Goal: Transaction & Acquisition: Purchase product/service

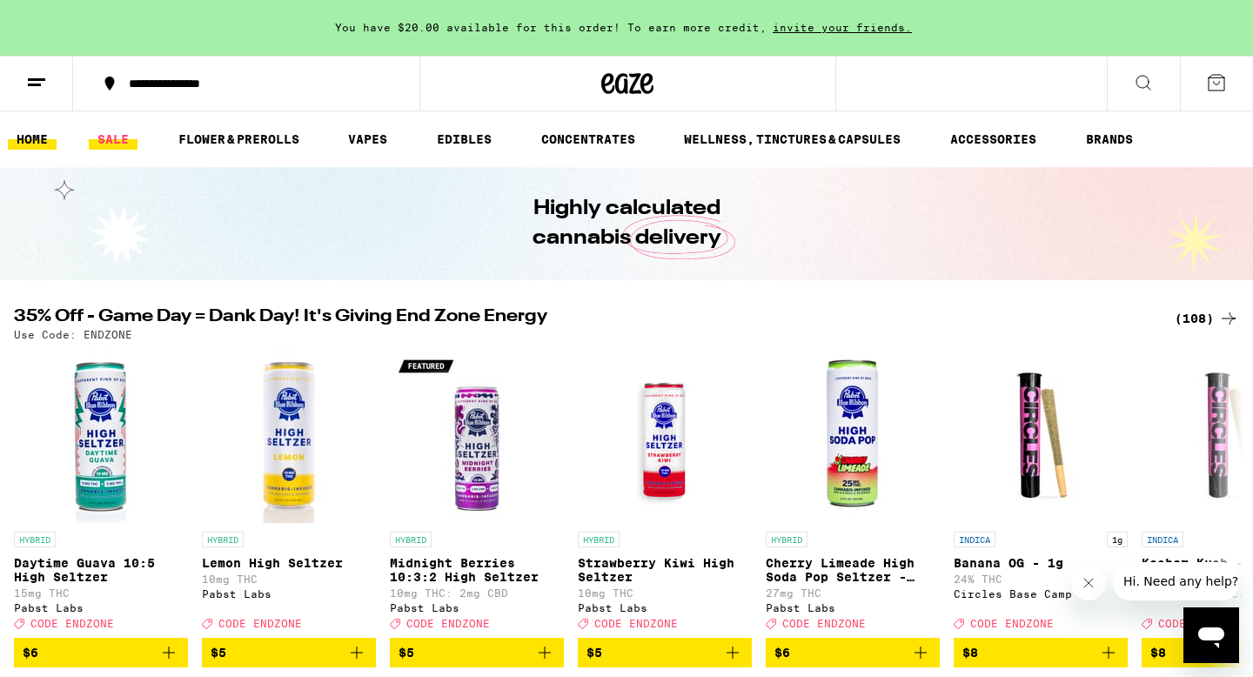
click at [96, 134] on link "SALE" at bounding box center [113, 139] width 49 height 21
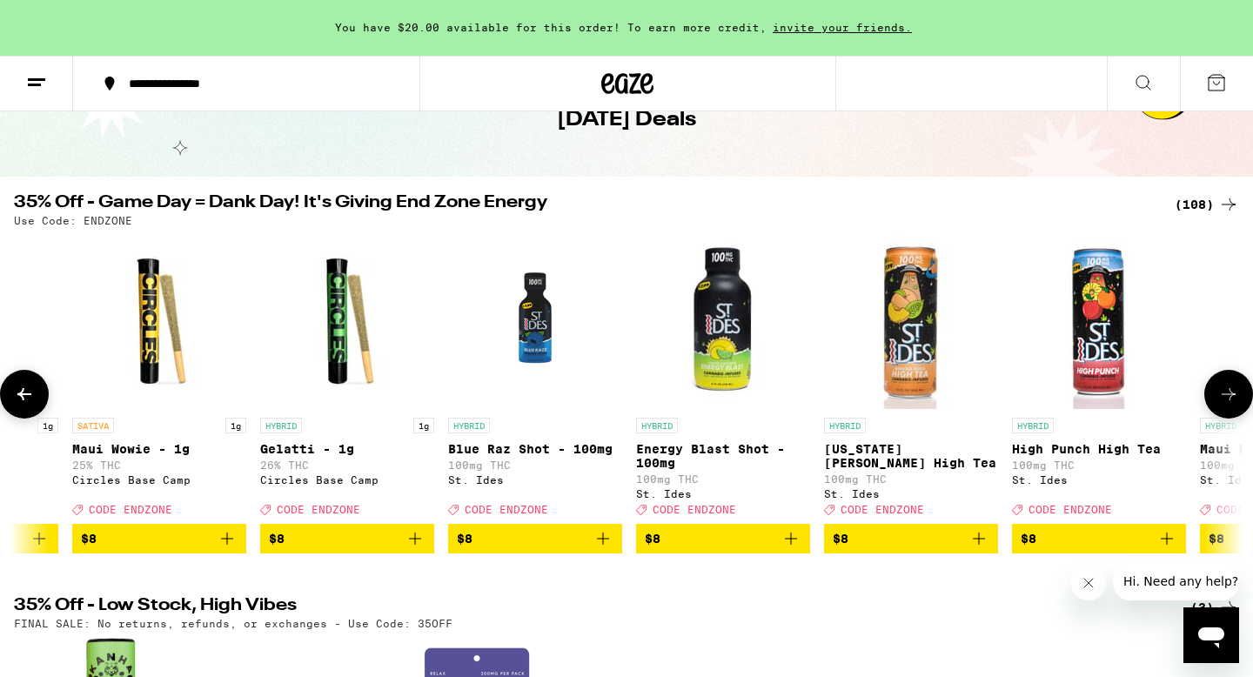
scroll to position [0, 1264]
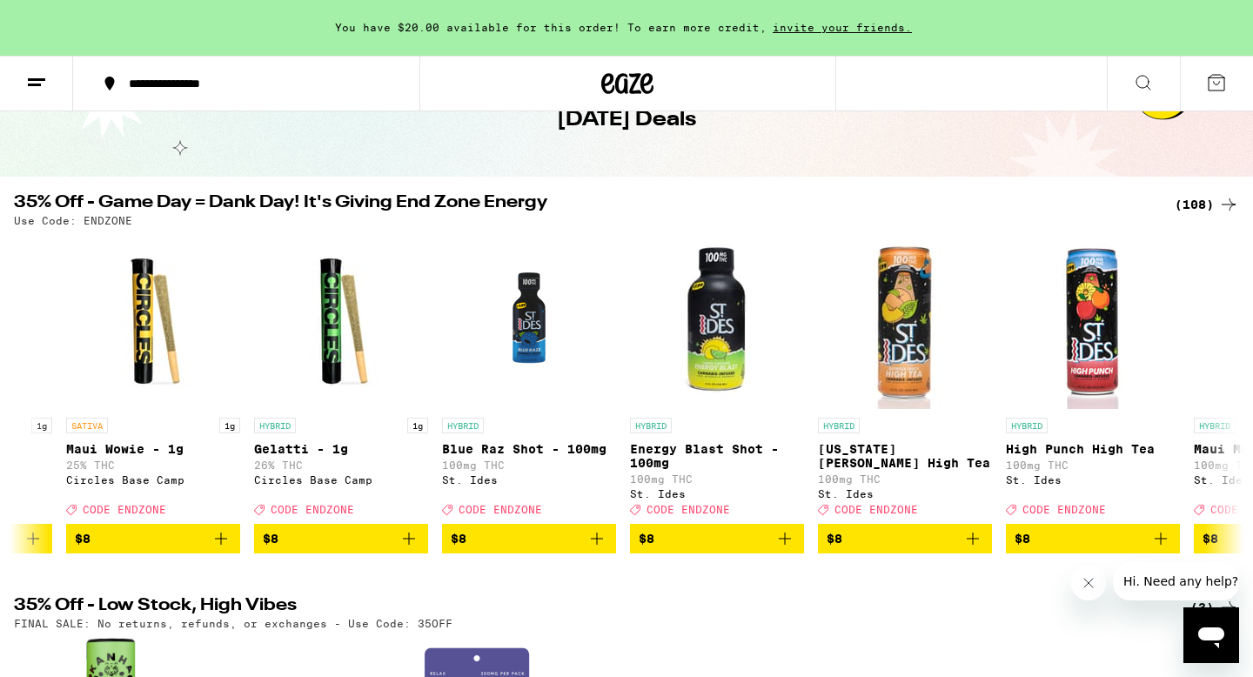
click at [1200, 199] on div "(108)" at bounding box center [1207, 204] width 64 height 21
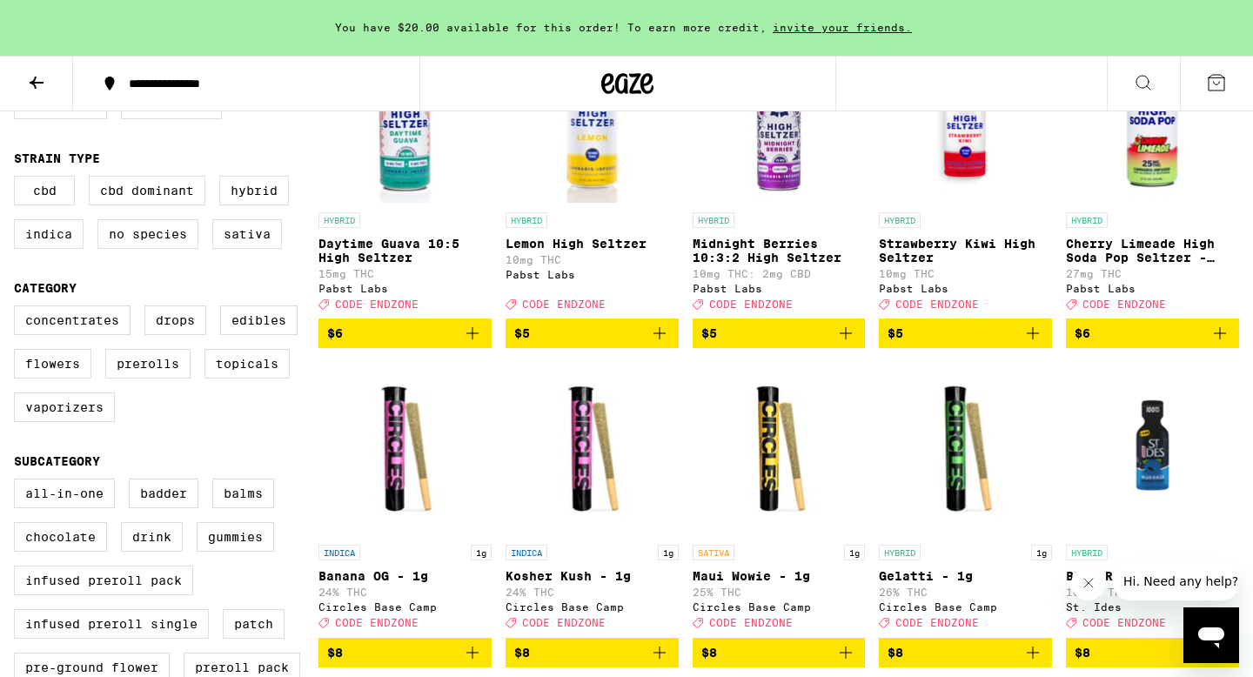
scroll to position [281, 0]
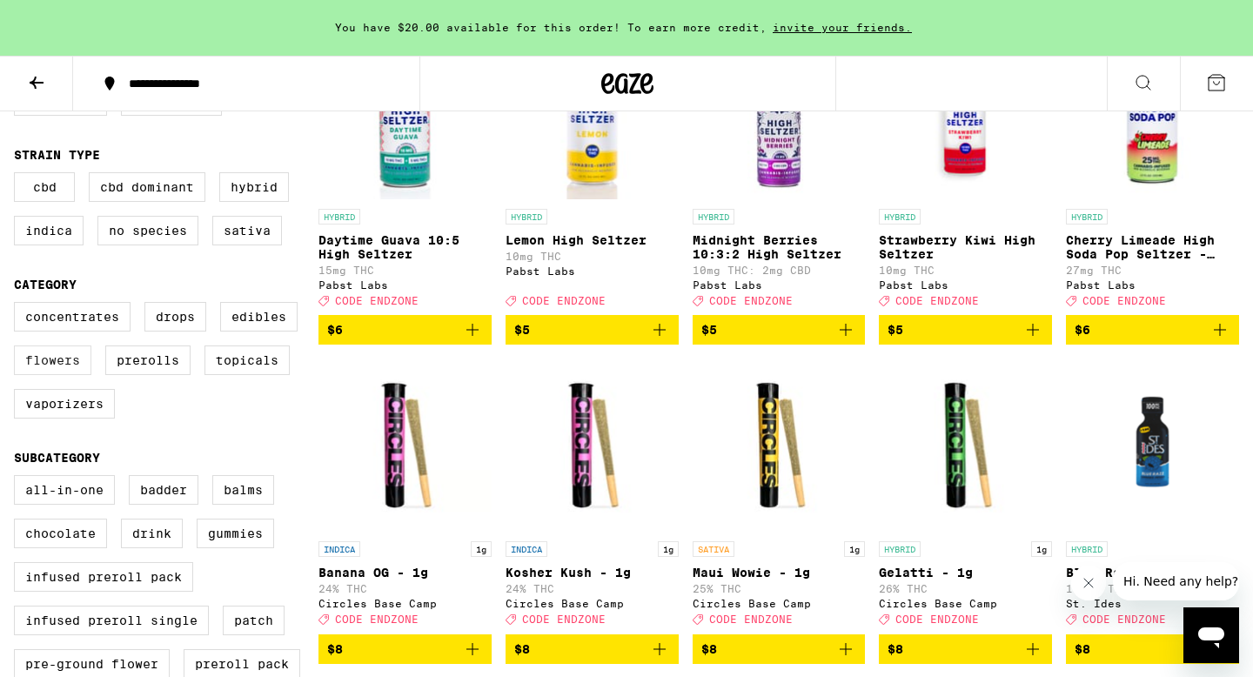
click at [64, 375] on label "Flowers" at bounding box center [52, 361] width 77 height 30
click at [18, 305] on input "Flowers" at bounding box center [17, 305] width 1 height 1
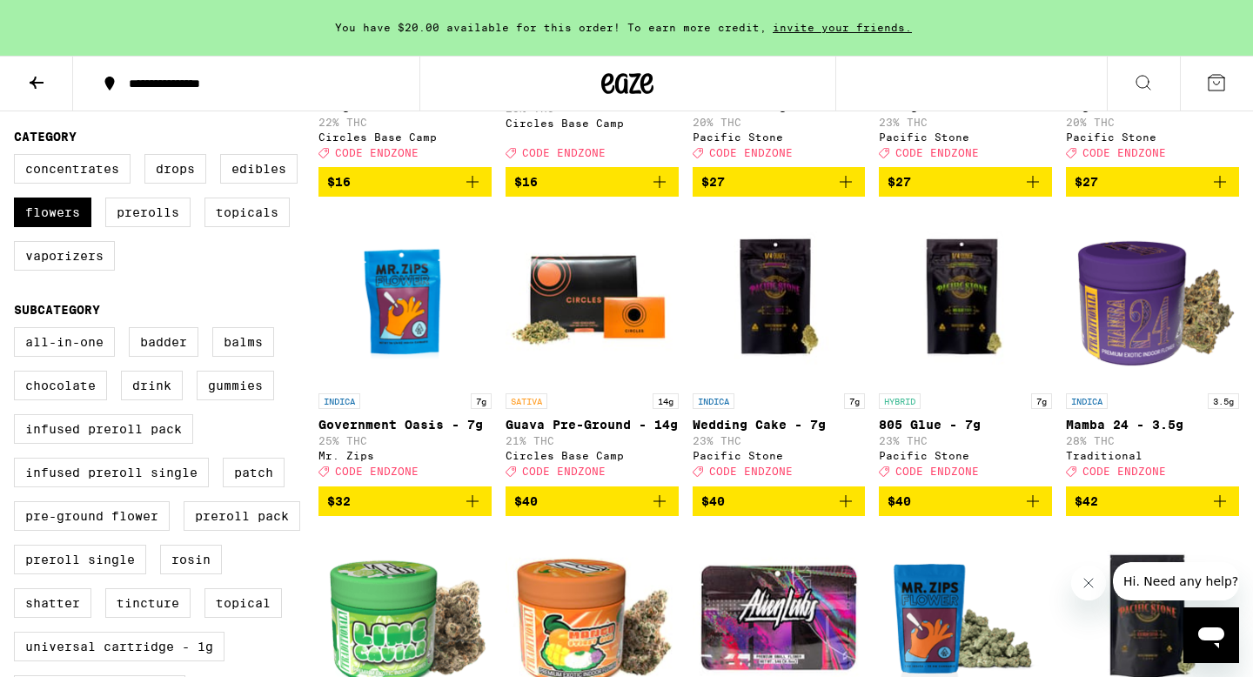
scroll to position [432, 0]
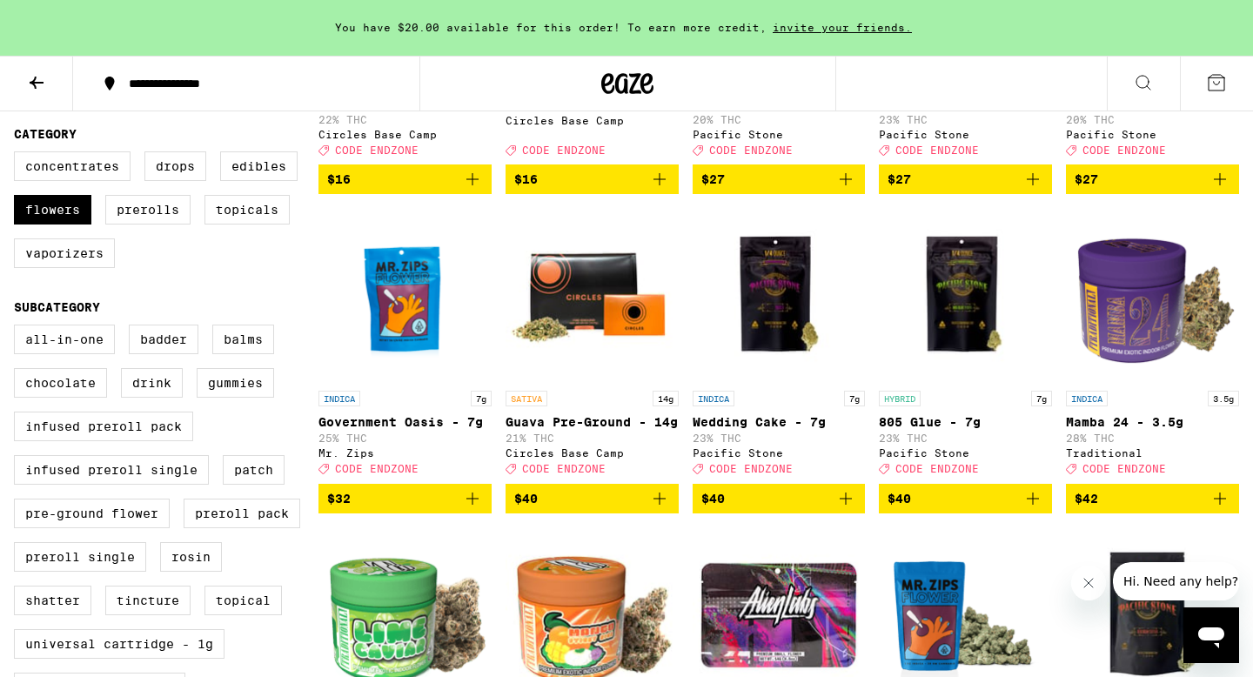
click at [846, 509] on icon "Add to bag" at bounding box center [846, 498] width 21 height 21
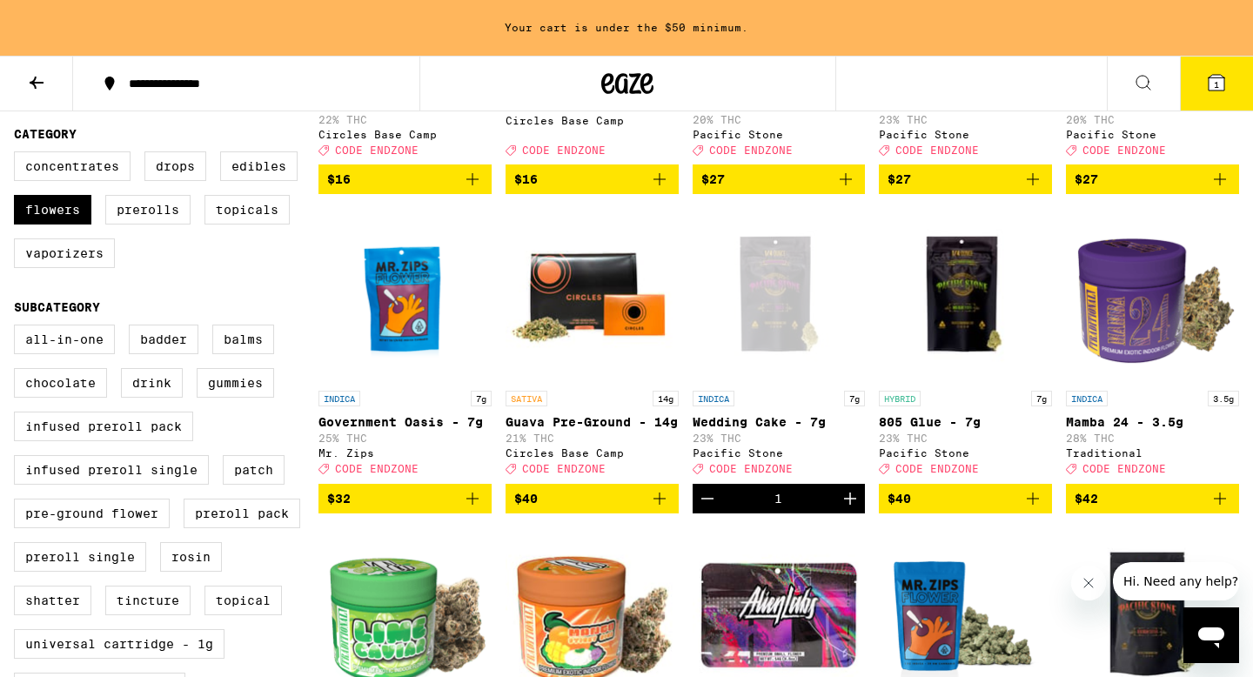
click at [1207, 81] on icon at bounding box center [1216, 82] width 21 height 21
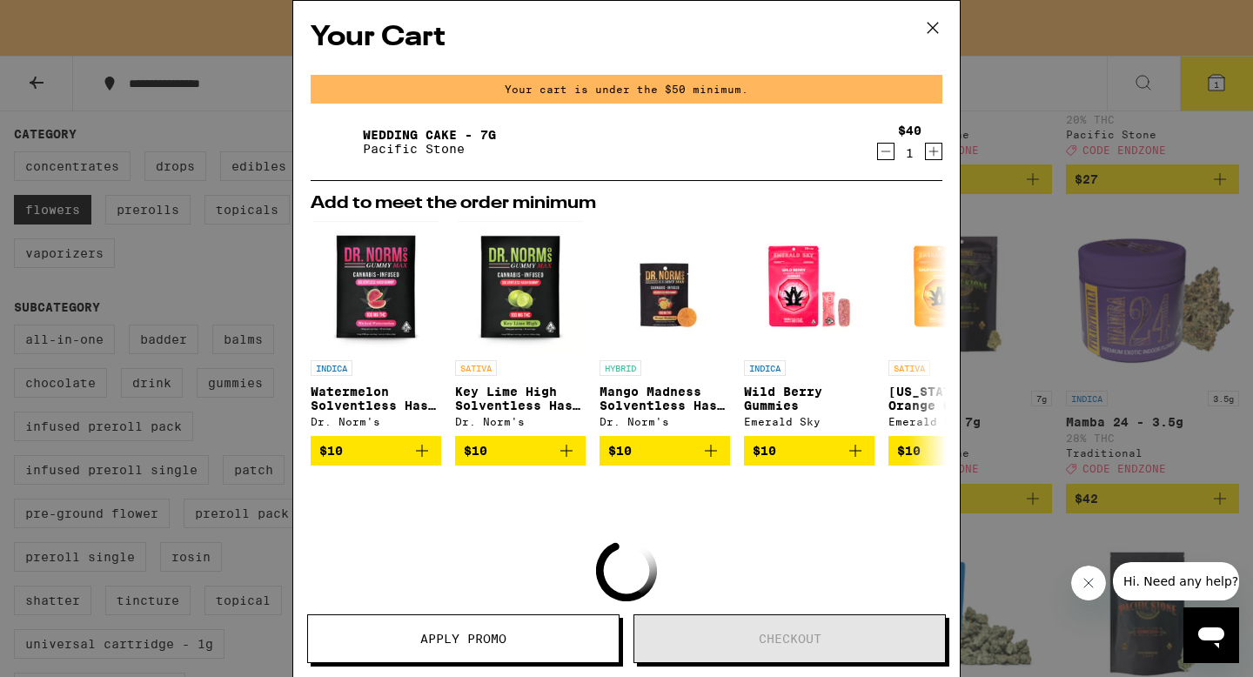
click at [929, 19] on icon at bounding box center [933, 28] width 26 height 26
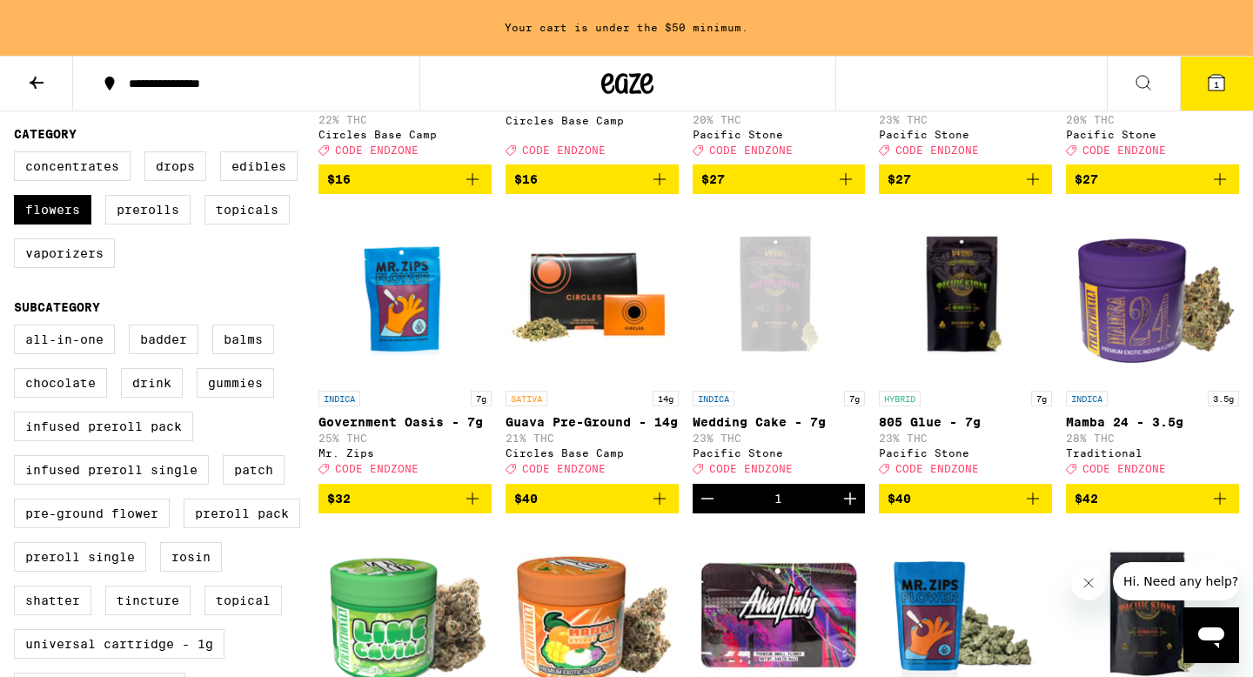
click at [702, 509] on icon "Decrement" at bounding box center [707, 498] width 21 height 21
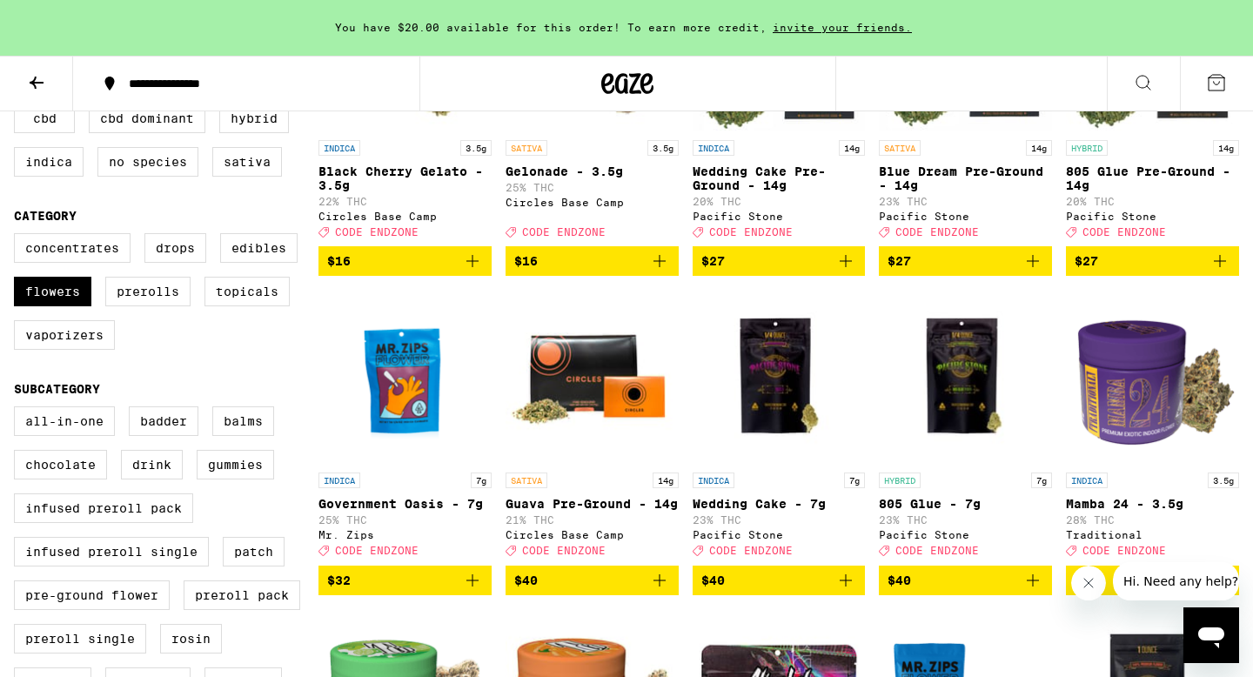
scroll to position [353, 0]
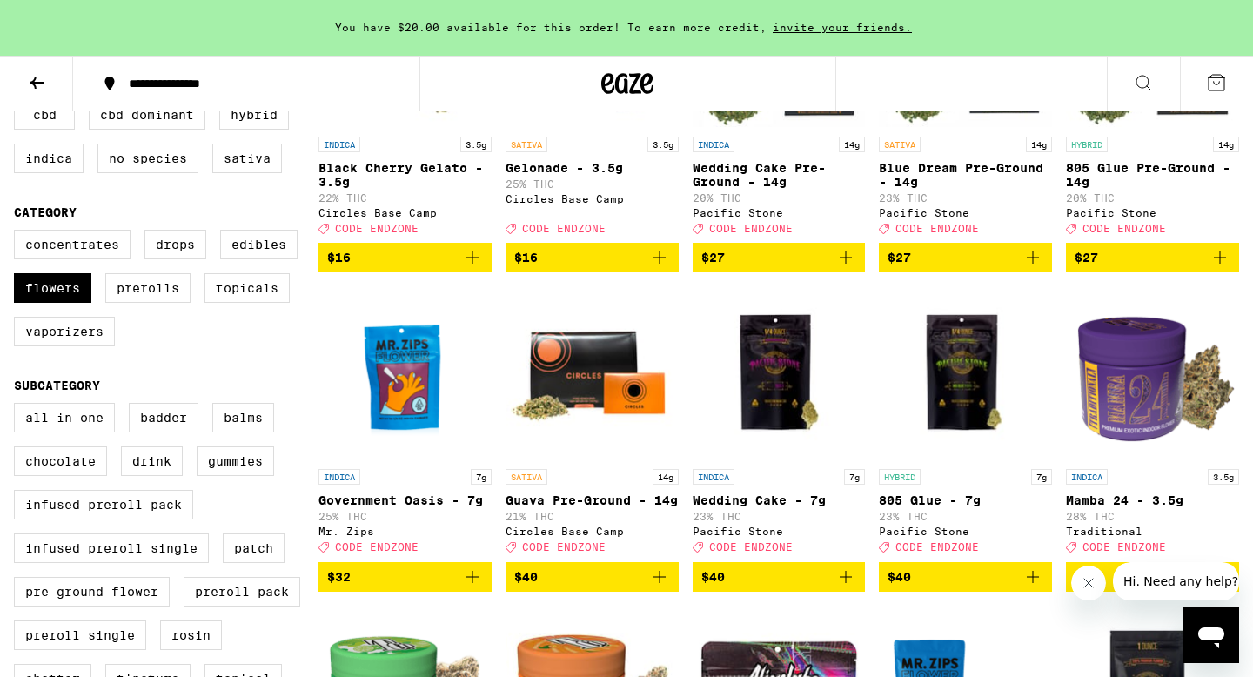
click at [842, 587] on icon "Add to bag" at bounding box center [846, 577] width 21 height 21
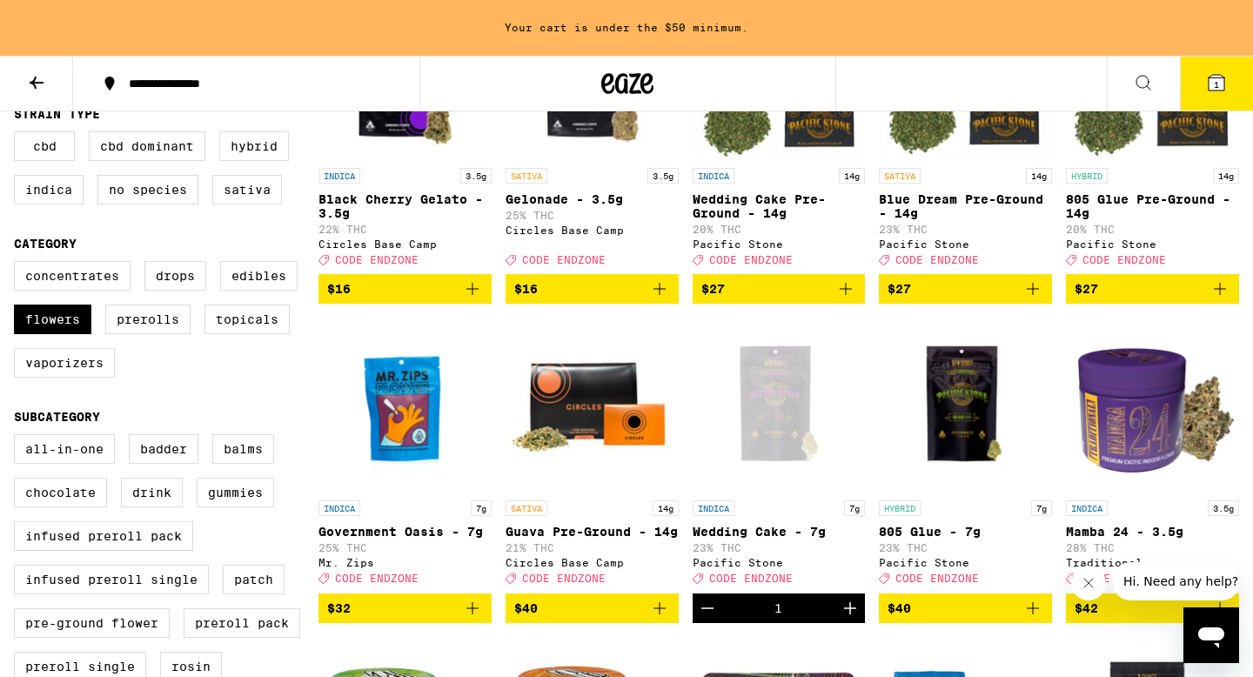
scroll to position [330, 0]
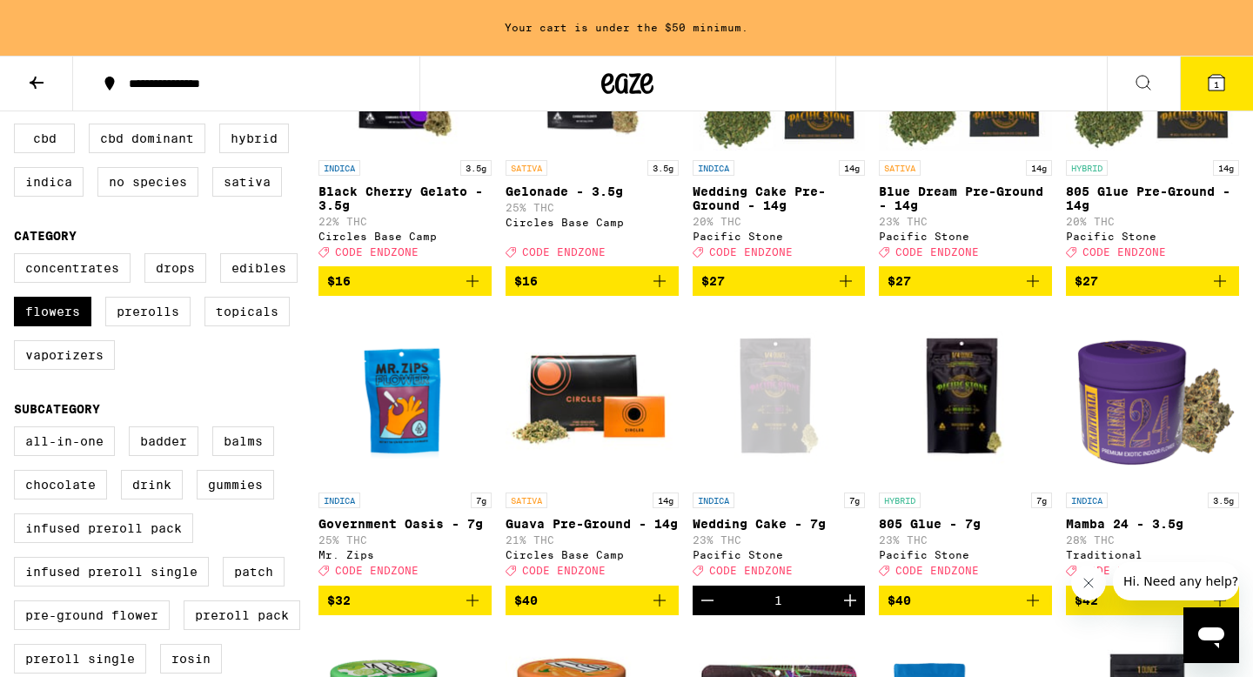
click at [704, 611] on icon "Decrement" at bounding box center [707, 600] width 21 height 21
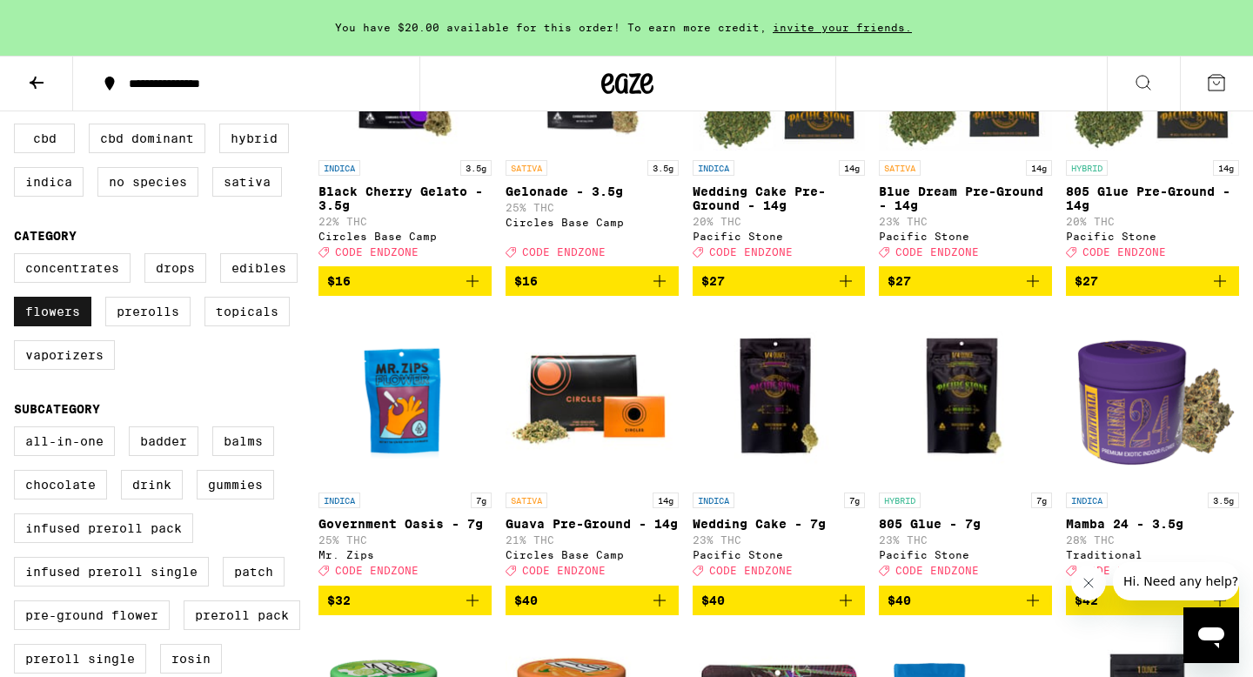
click at [35, 326] on label "Flowers" at bounding box center [52, 312] width 77 height 30
click at [18, 257] on input "Flowers" at bounding box center [17, 256] width 1 height 1
checkbox input "false"
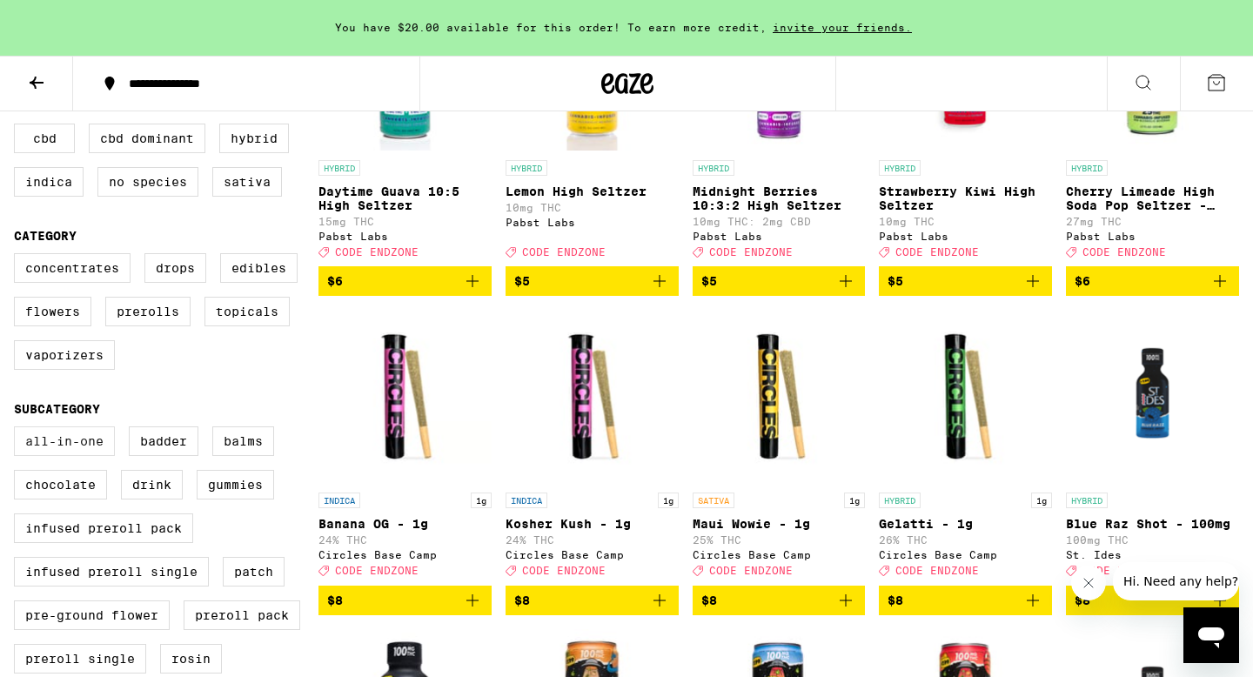
click at [78, 456] on label "All-In-One" at bounding box center [64, 441] width 101 height 30
click at [18, 430] on input "All-In-One" at bounding box center [17, 429] width 1 height 1
checkbox input "true"
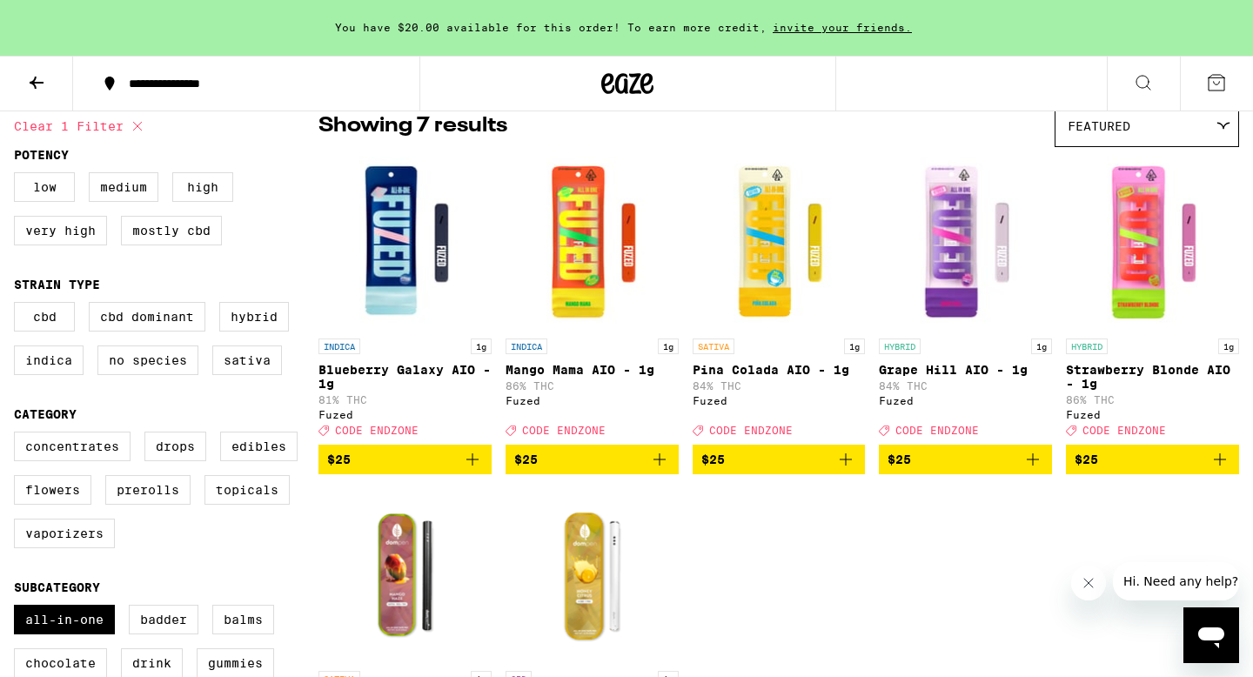
scroll to position [151, 0]
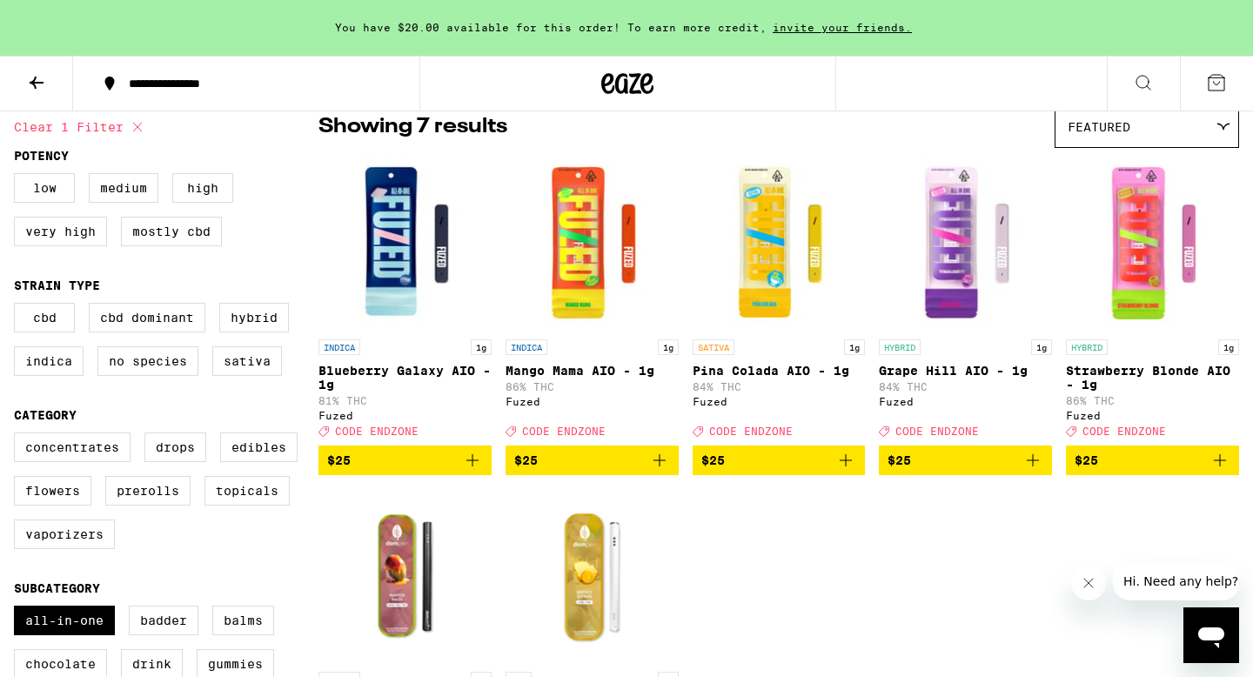
click at [662, 471] on icon "Add to bag" at bounding box center [659, 460] width 21 height 21
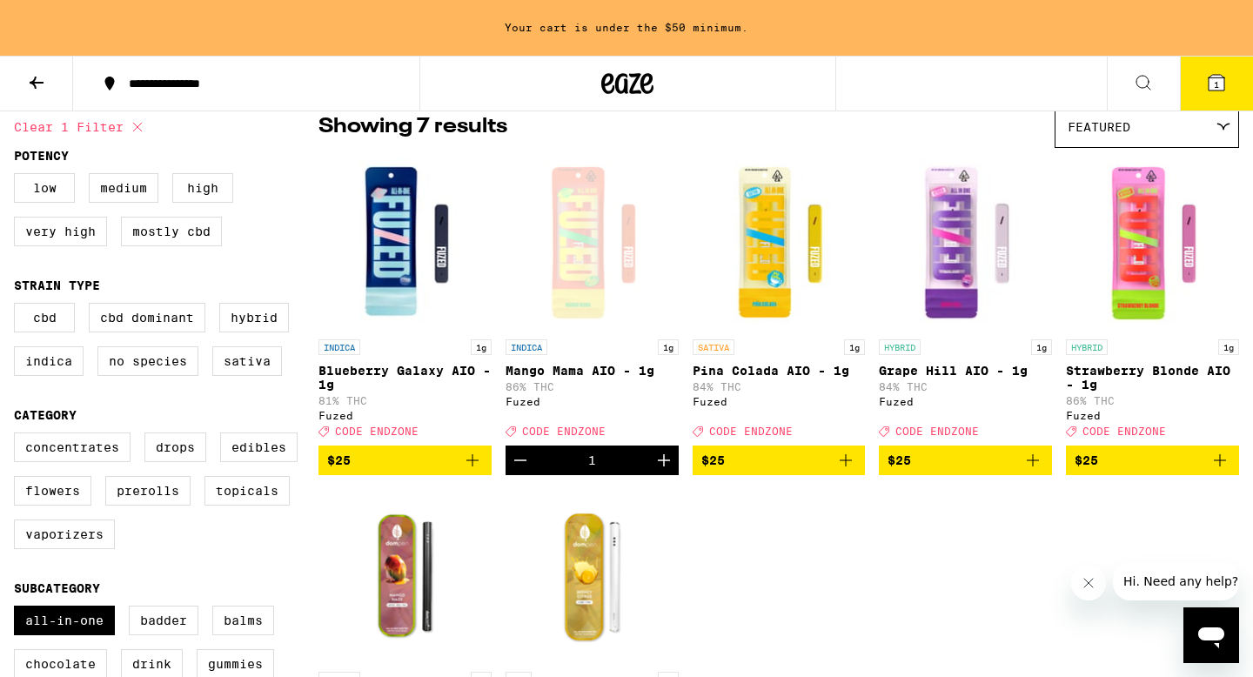
click at [1231, 471] on button "$25" at bounding box center [1152, 461] width 173 height 30
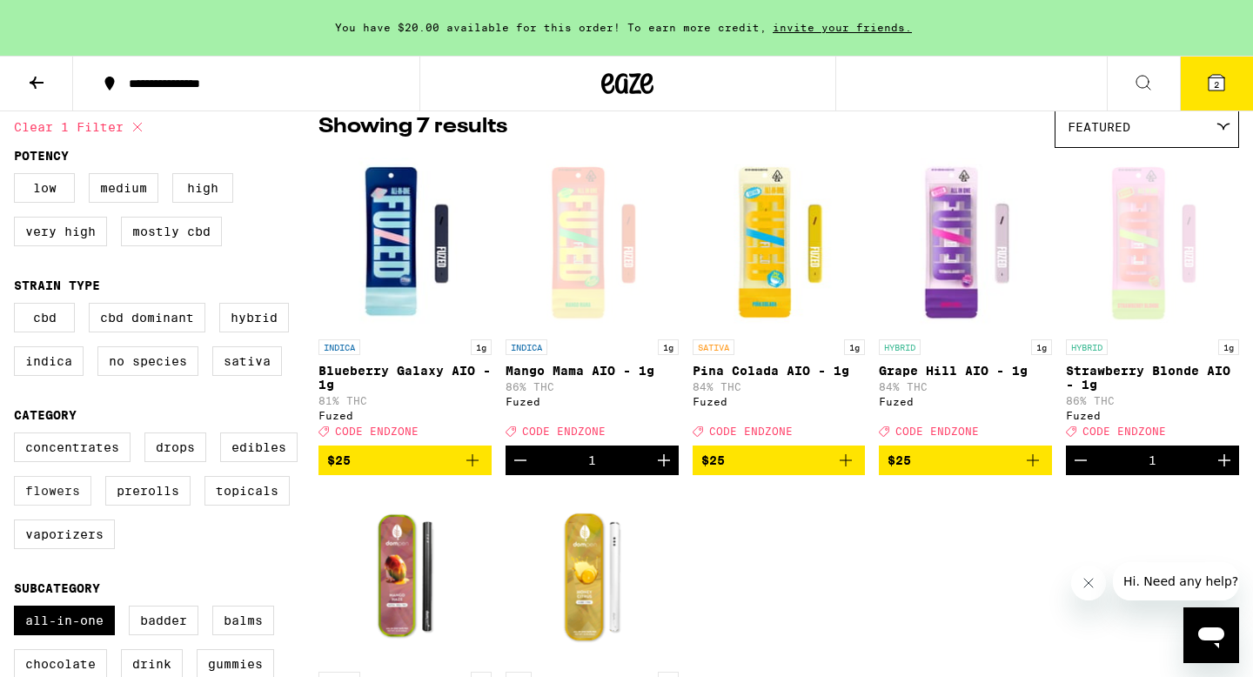
click at [59, 504] on label "Flowers" at bounding box center [52, 491] width 77 height 30
click at [18, 436] on input "Flowers" at bounding box center [17, 435] width 1 height 1
checkbox input "true"
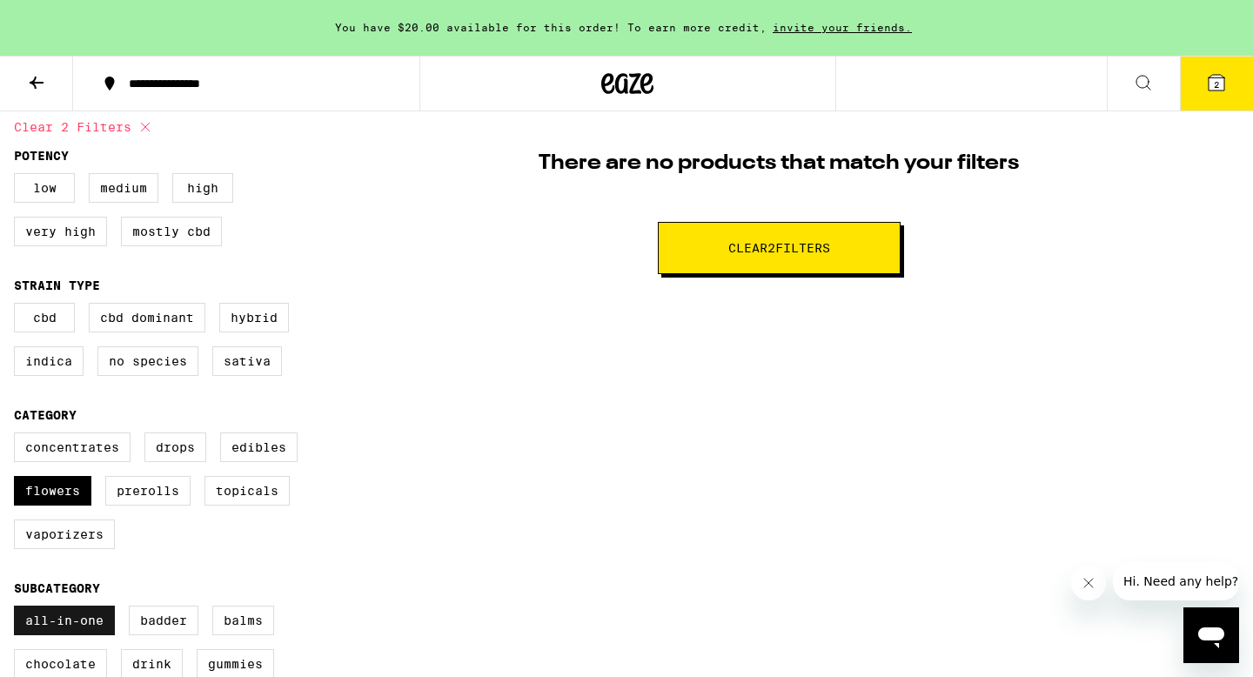
click at [51, 635] on label "All-In-One" at bounding box center [64, 621] width 101 height 30
click at [18, 609] on input "All-In-One" at bounding box center [17, 608] width 1 height 1
checkbox input "false"
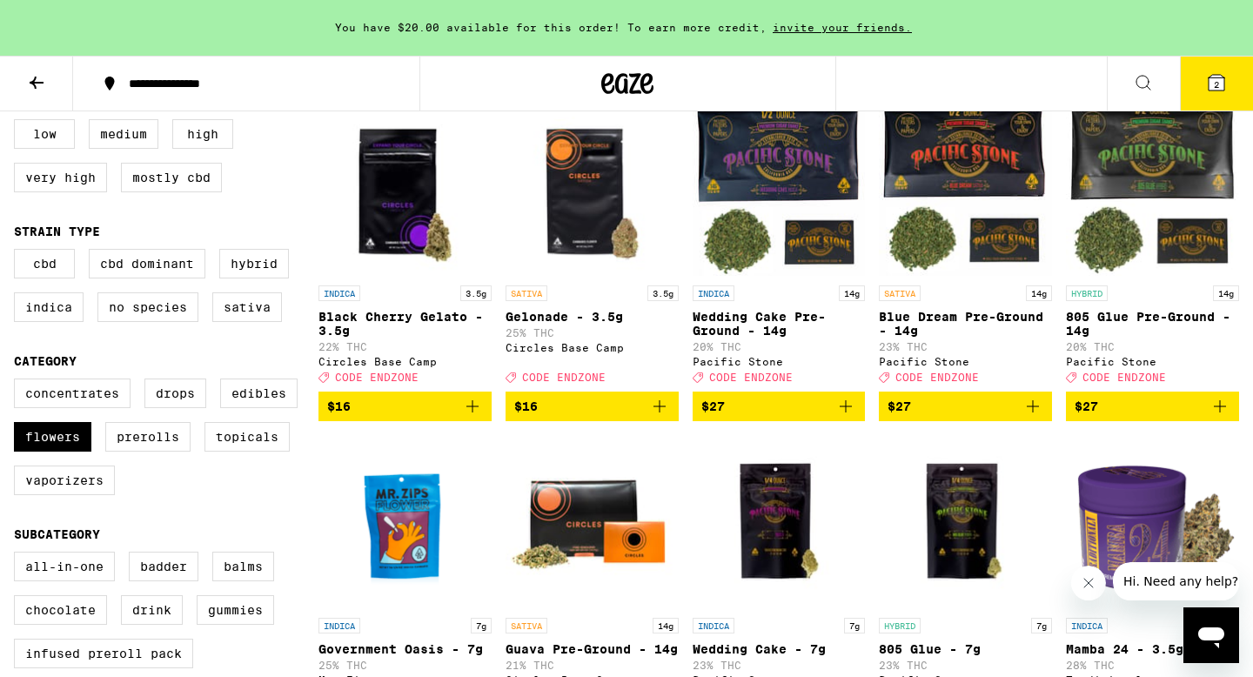
scroll to position [208, 0]
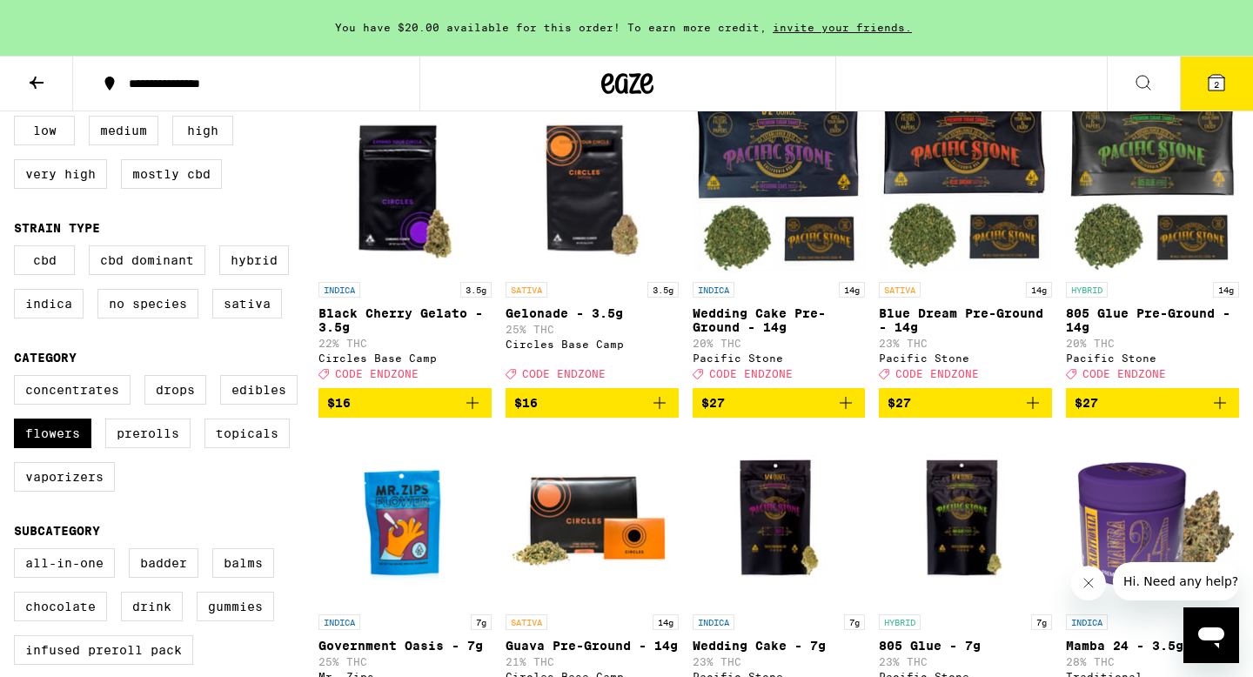
click at [480, 413] on icon "Add to bag" at bounding box center [472, 403] width 21 height 21
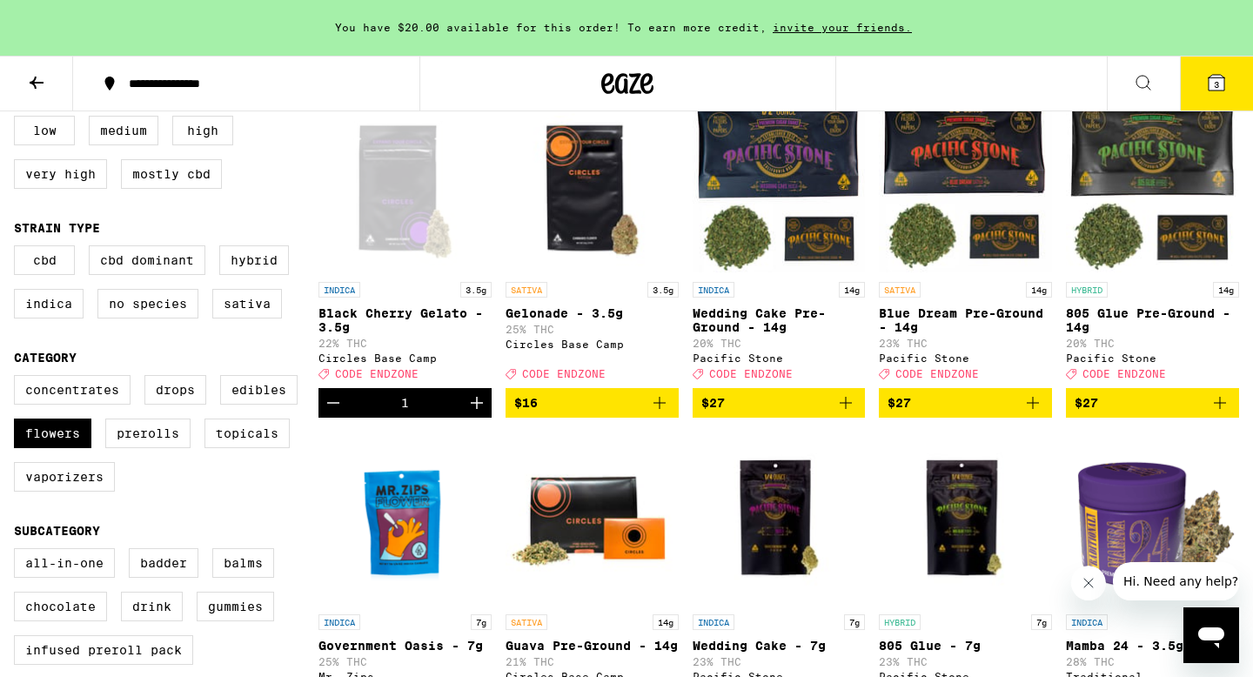
click at [655, 413] on icon "Add to bag" at bounding box center [659, 403] width 21 height 21
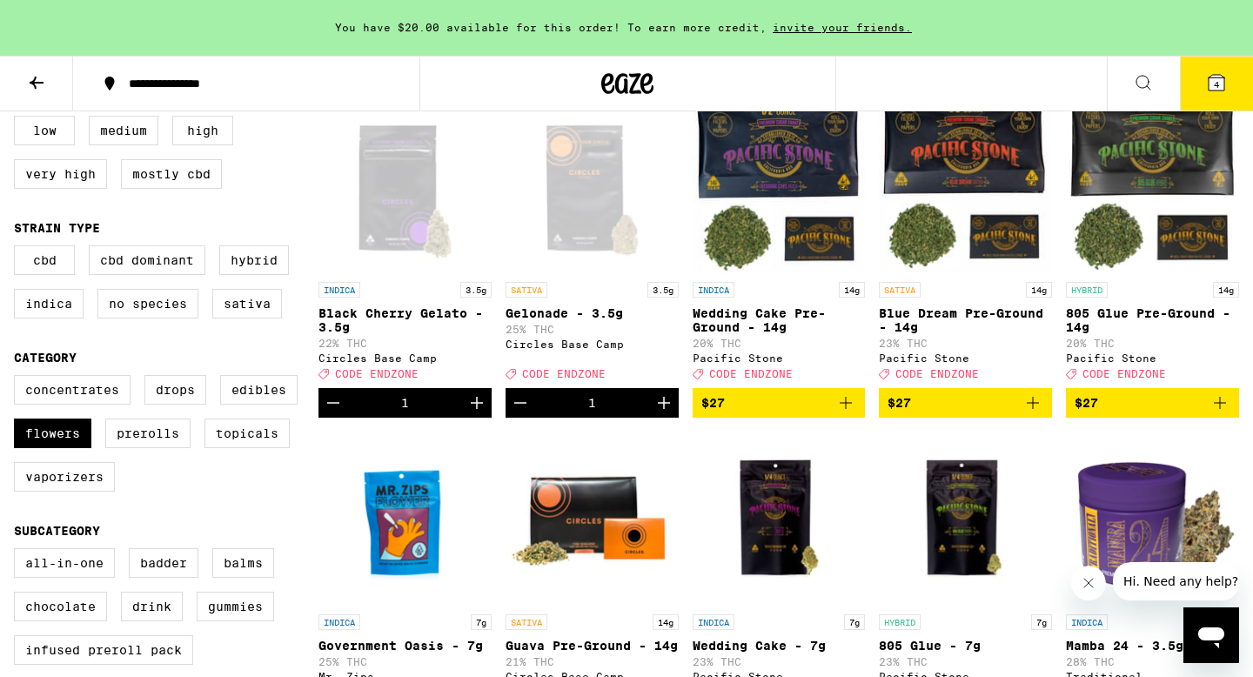
click at [1206, 91] on icon at bounding box center [1216, 82] width 21 height 21
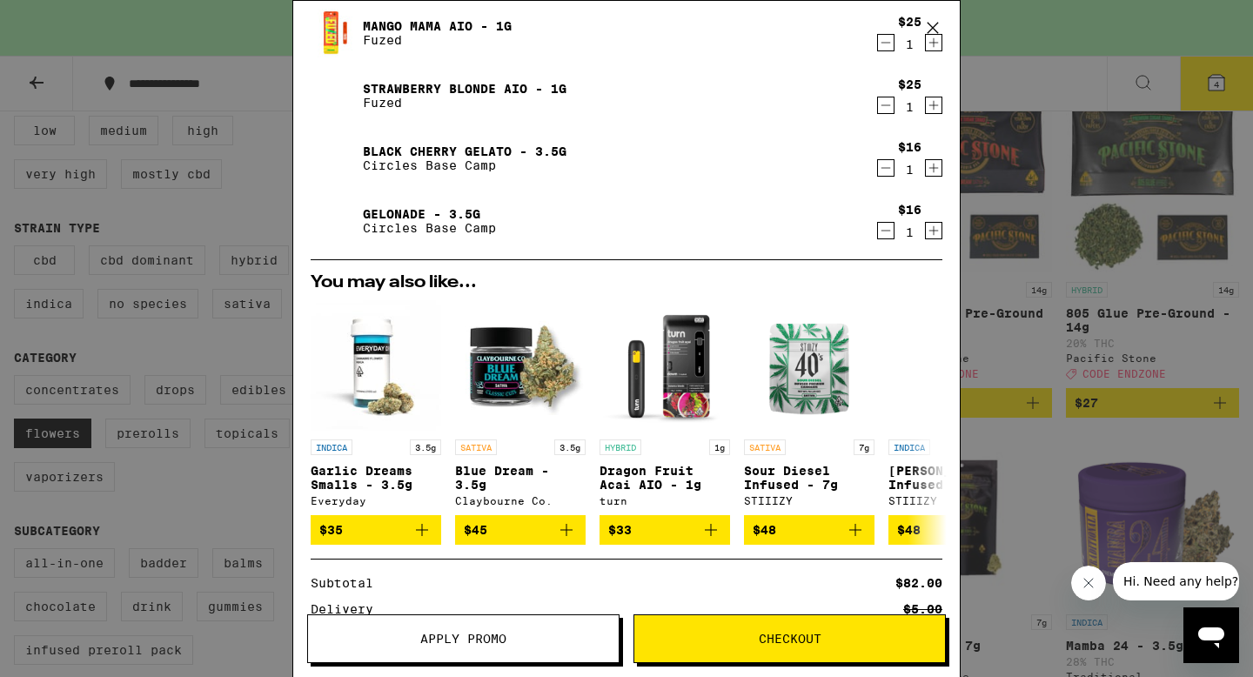
scroll to position [134, 0]
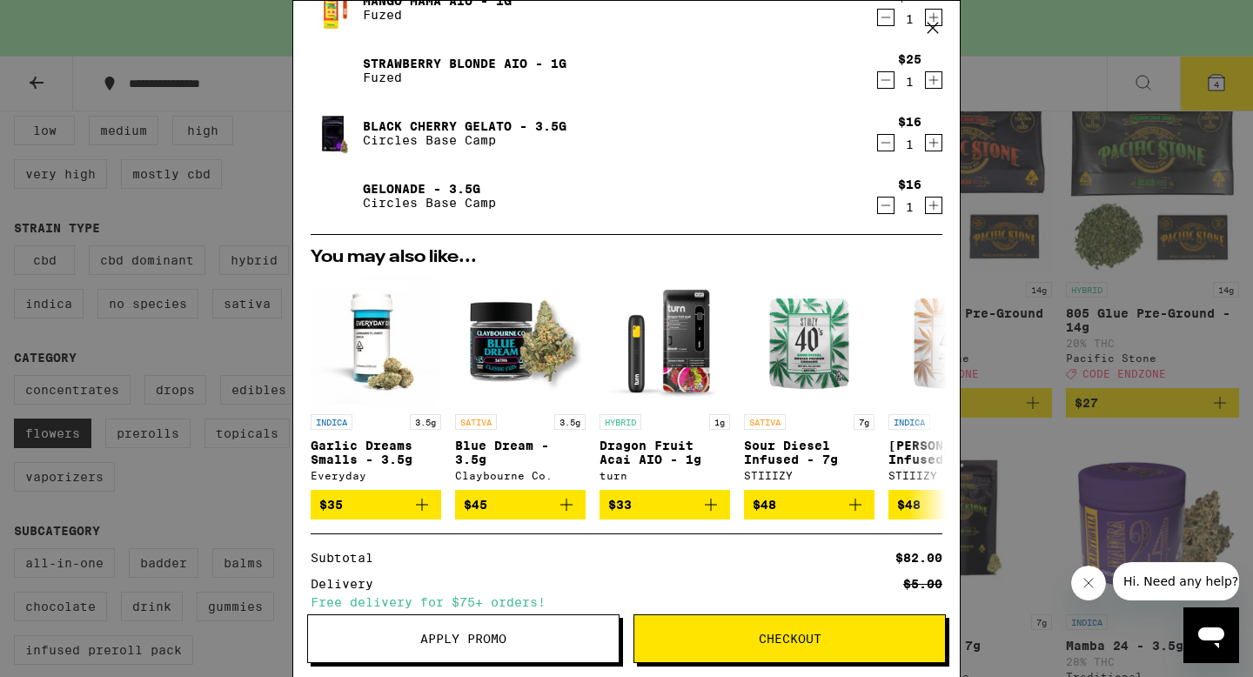
click at [501, 640] on span "Apply Promo" at bounding box center [463, 639] width 86 height 12
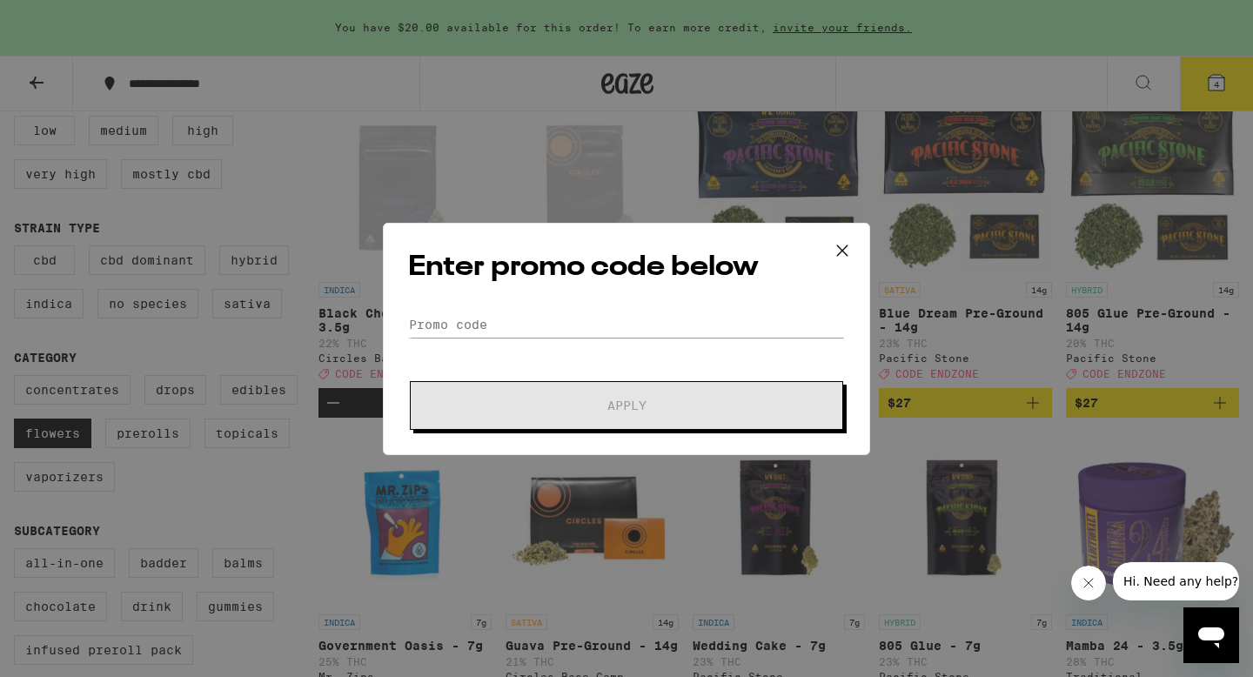
click at [846, 257] on icon at bounding box center [842, 251] width 26 height 26
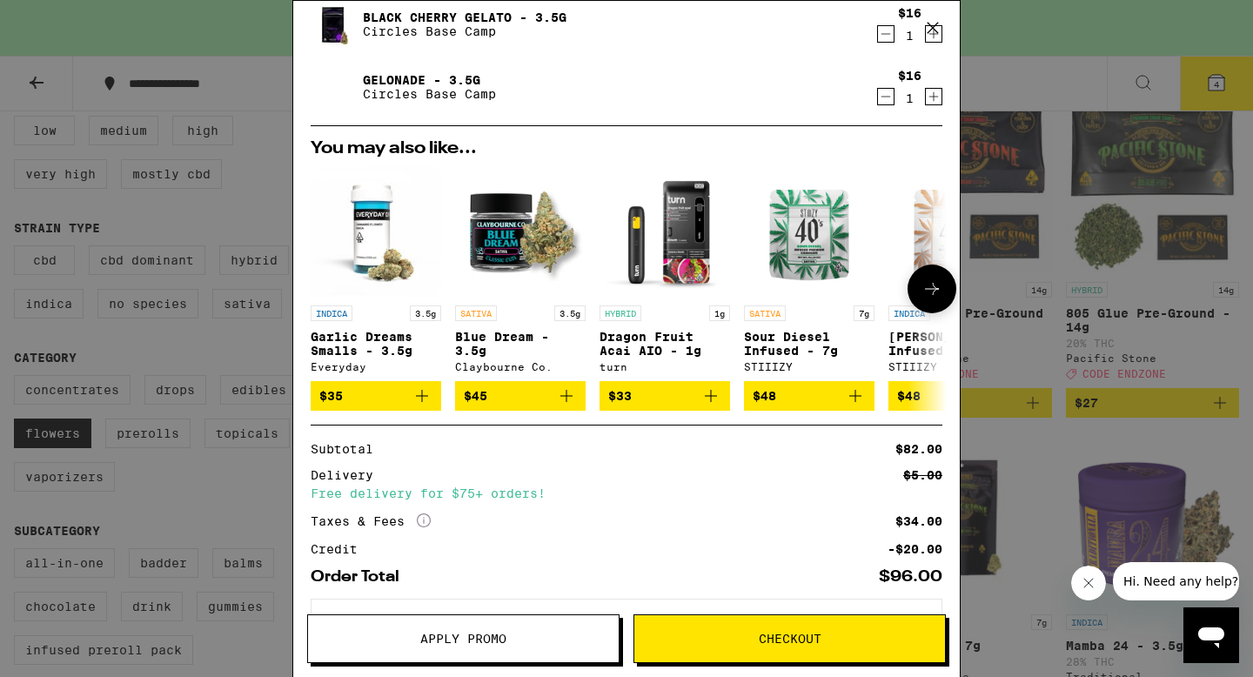
scroll to position [319, 0]
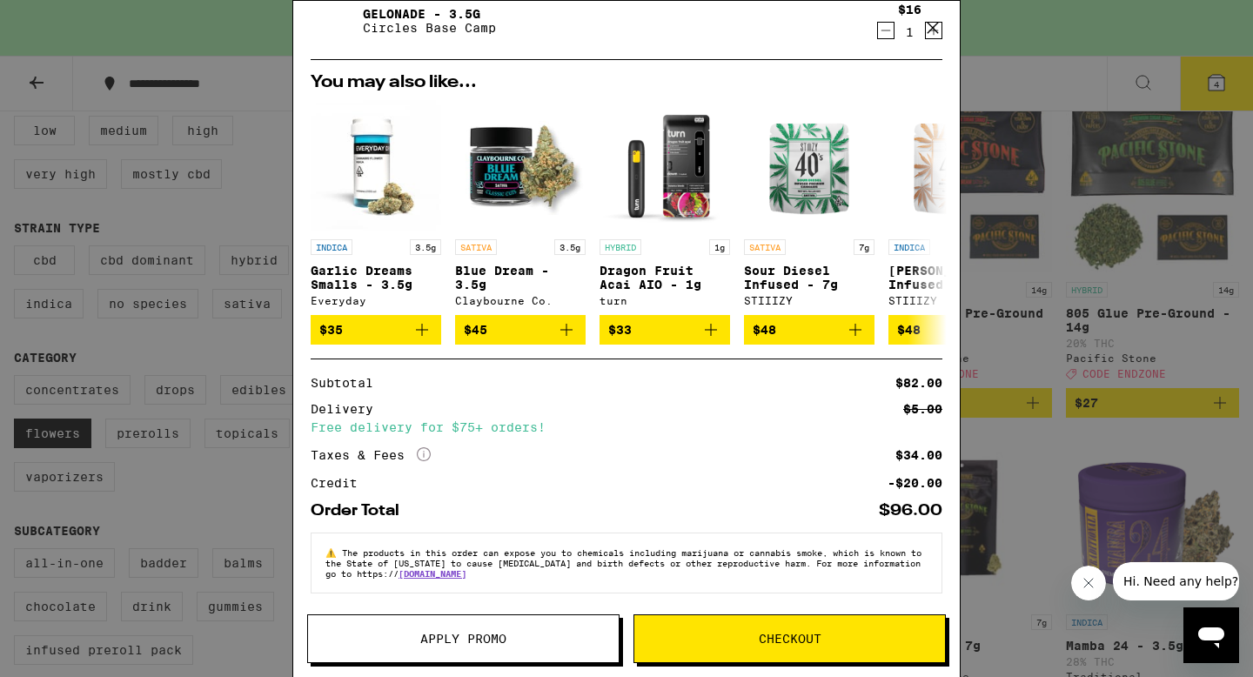
click at [506, 636] on span "Apply Promo" at bounding box center [463, 639] width 86 height 12
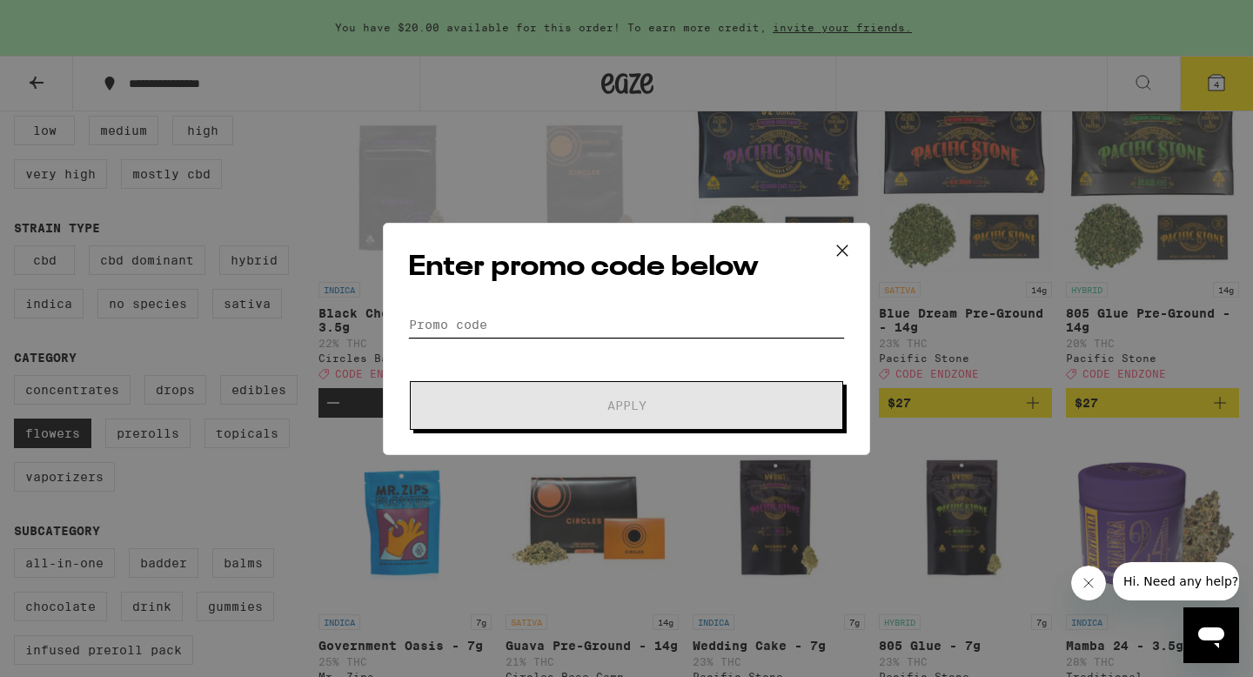
click at [525, 324] on input "Promo Code" at bounding box center [626, 325] width 437 height 26
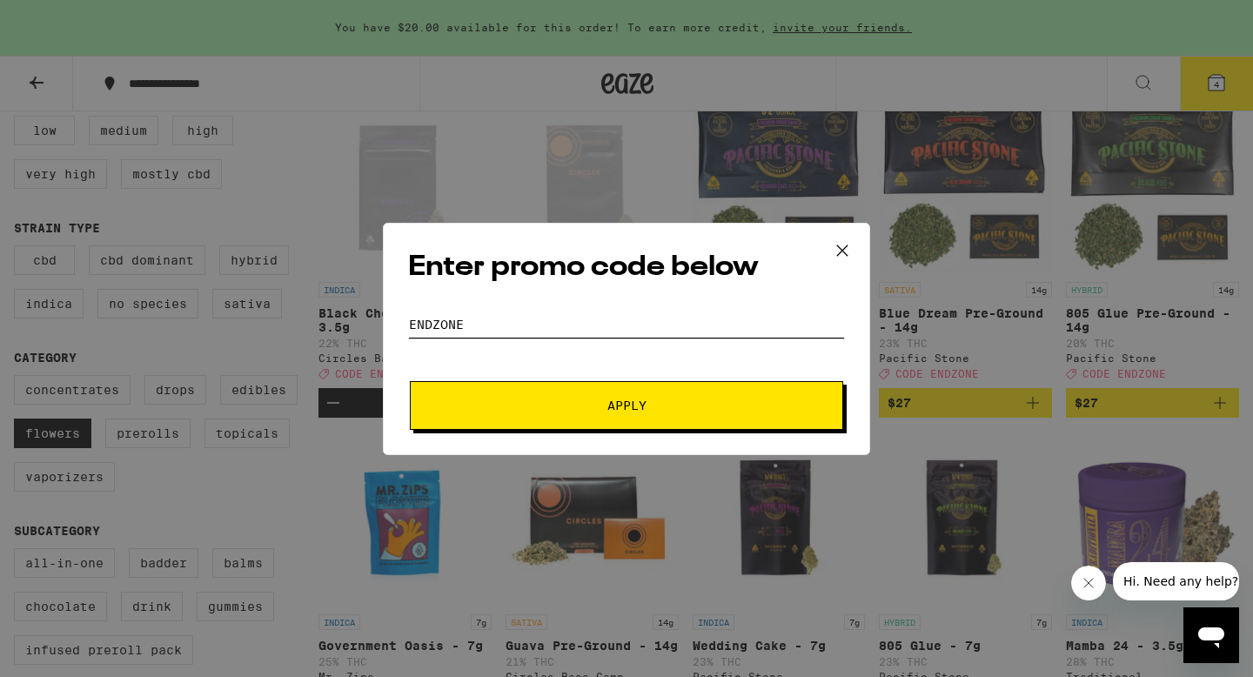
type input "ENDZONE"
click at [614, 405] on span "Apply" at bounding box center [627, 405] width 39 height 12
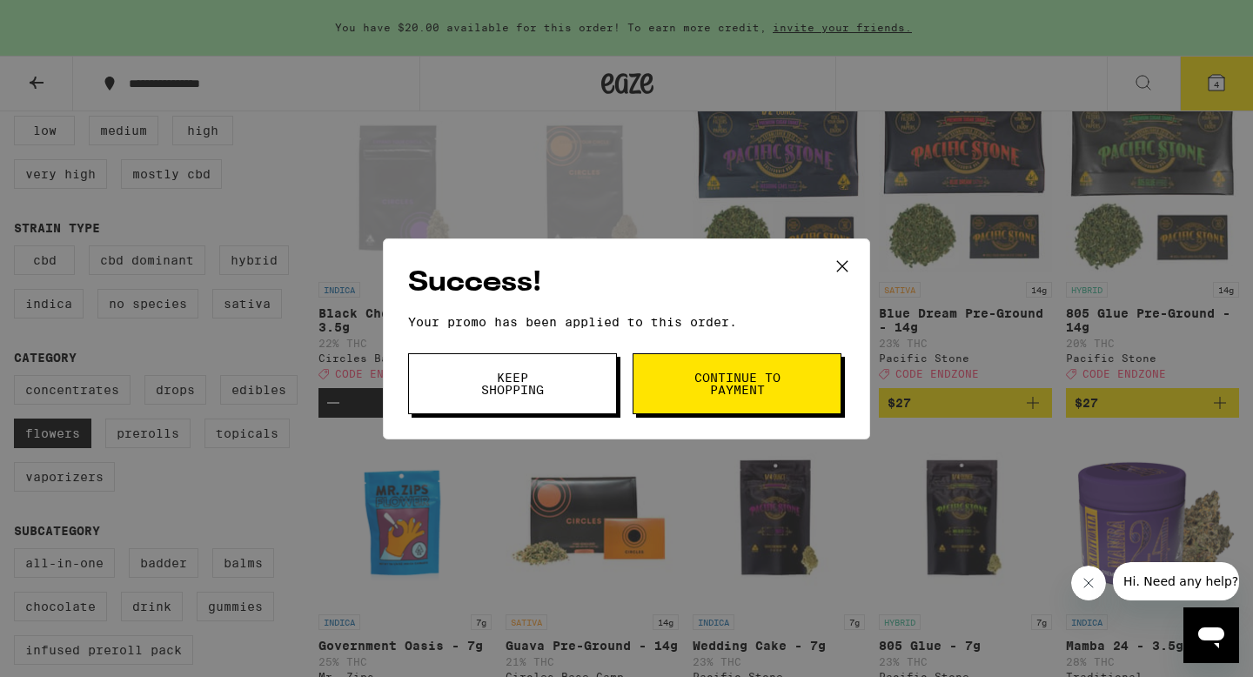
click at [572, 389] on button "Keep Shopping" at bounding box center [512, 383] width 209 height 61
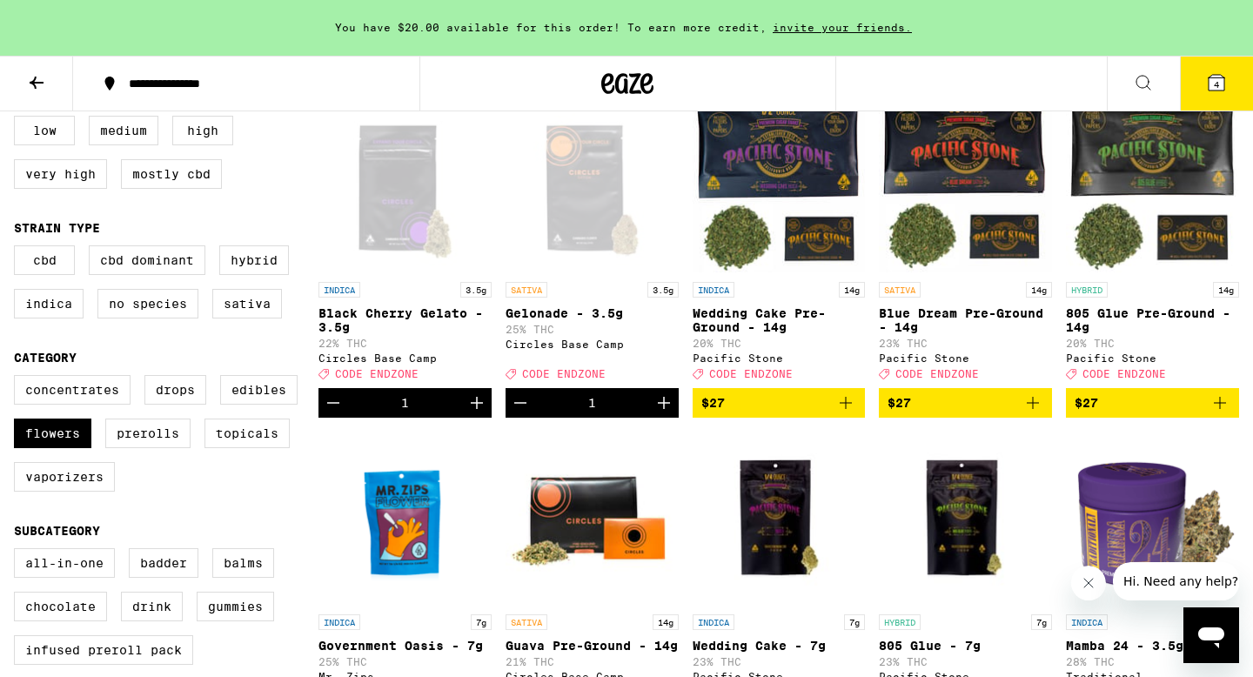
click at [1231, 73] on button "4" at bounding box center [1216, 84] width 73 height 54
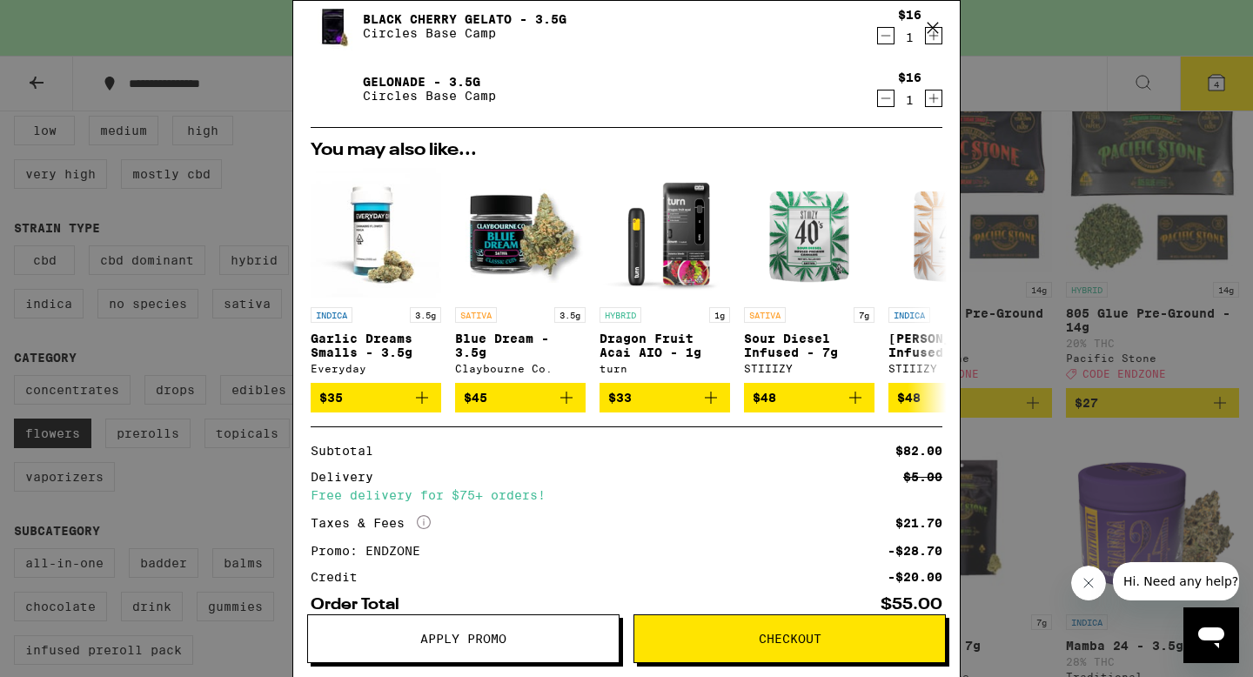
scroll to position [346, 0]
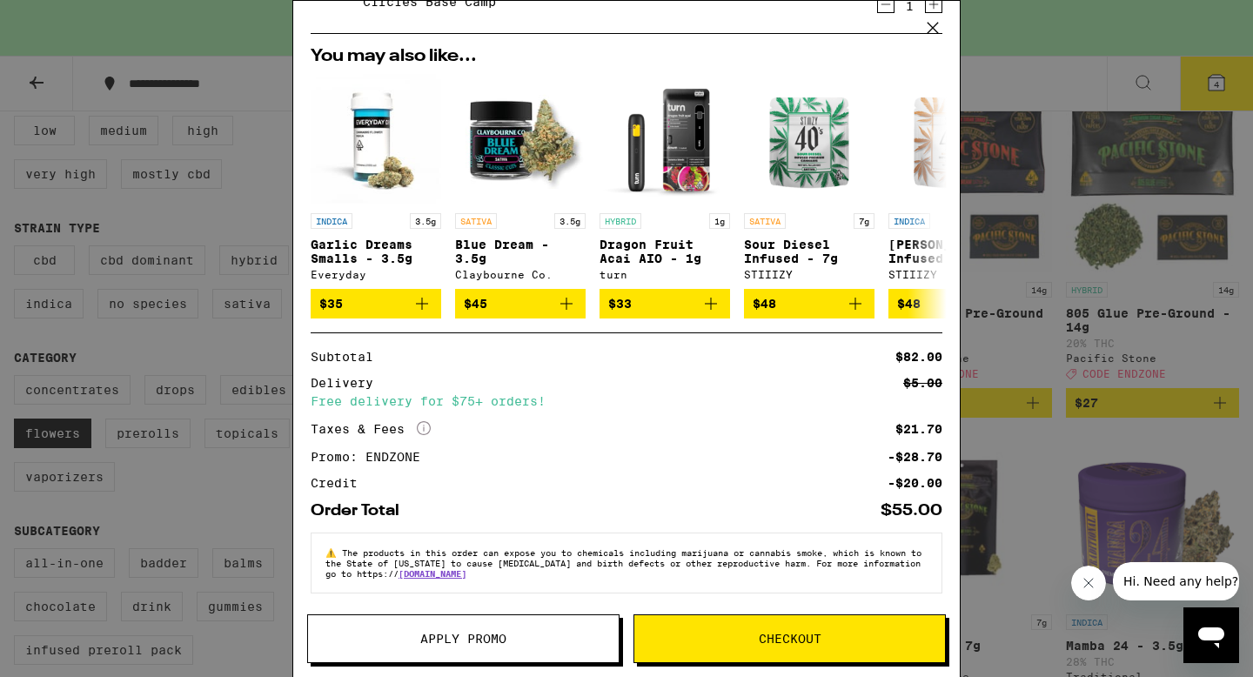
click at [757, 649] on button "Checkout" at bounding box center [790, 638] width 312 height 49
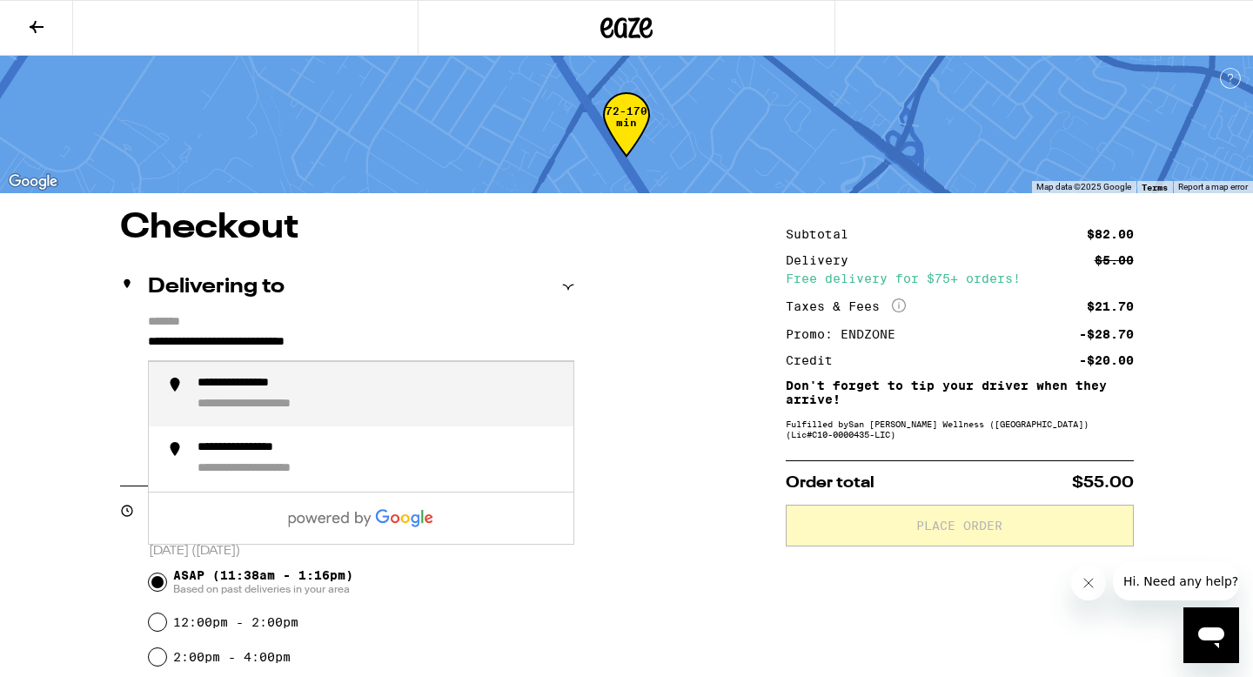
drag, startPoint x: 436, startPoint y: 343, endPoint x: 66, endPoint y: 329, distance: 370.2
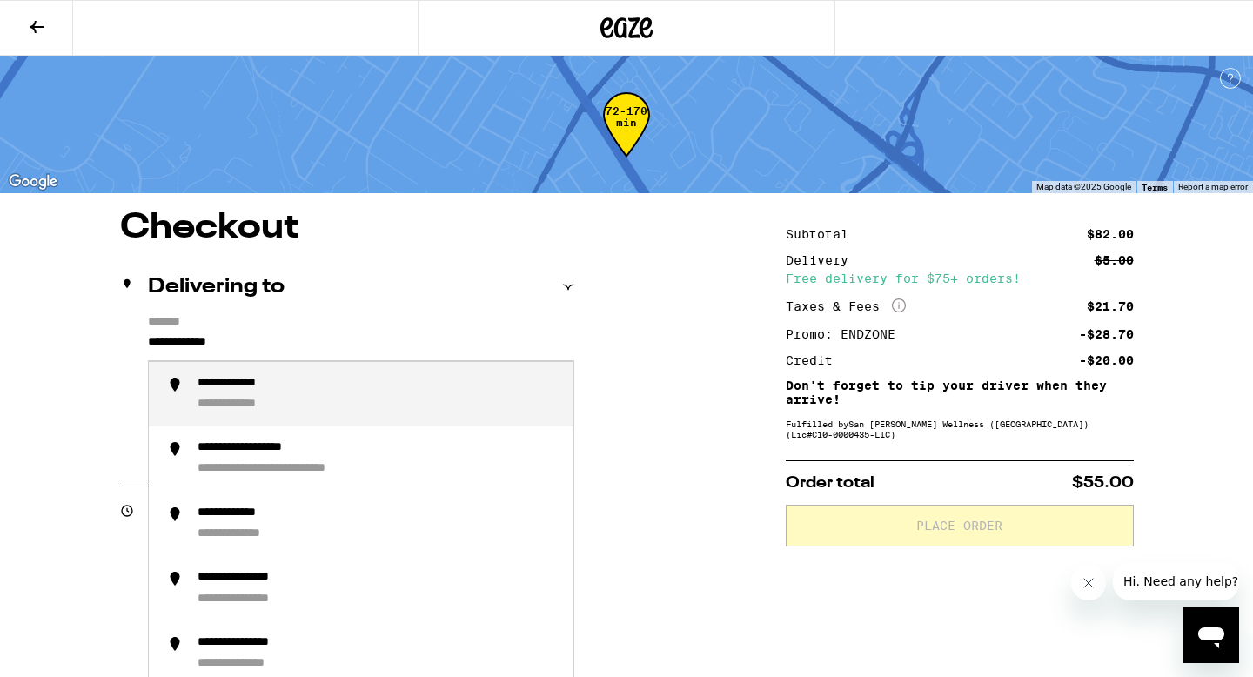
click at [228, 401] on div "**********" at bounding box center [249, 405] width 103 height 17
type input "**********"
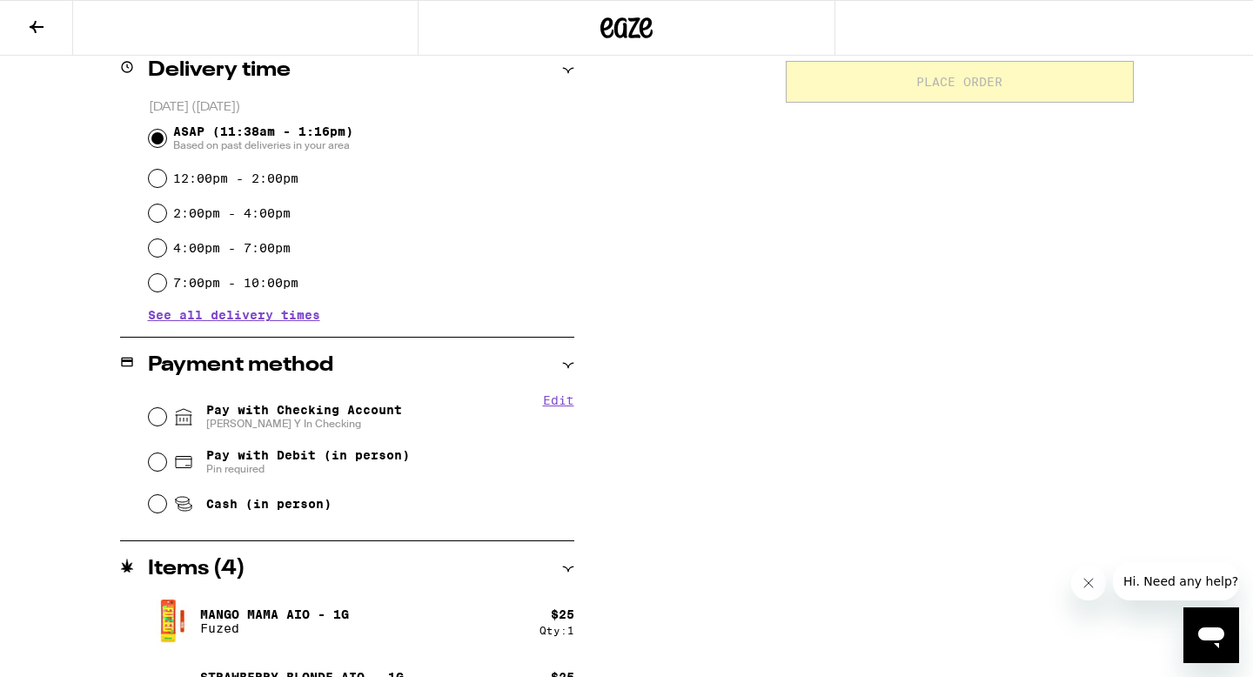
scroll to position [475, 0]
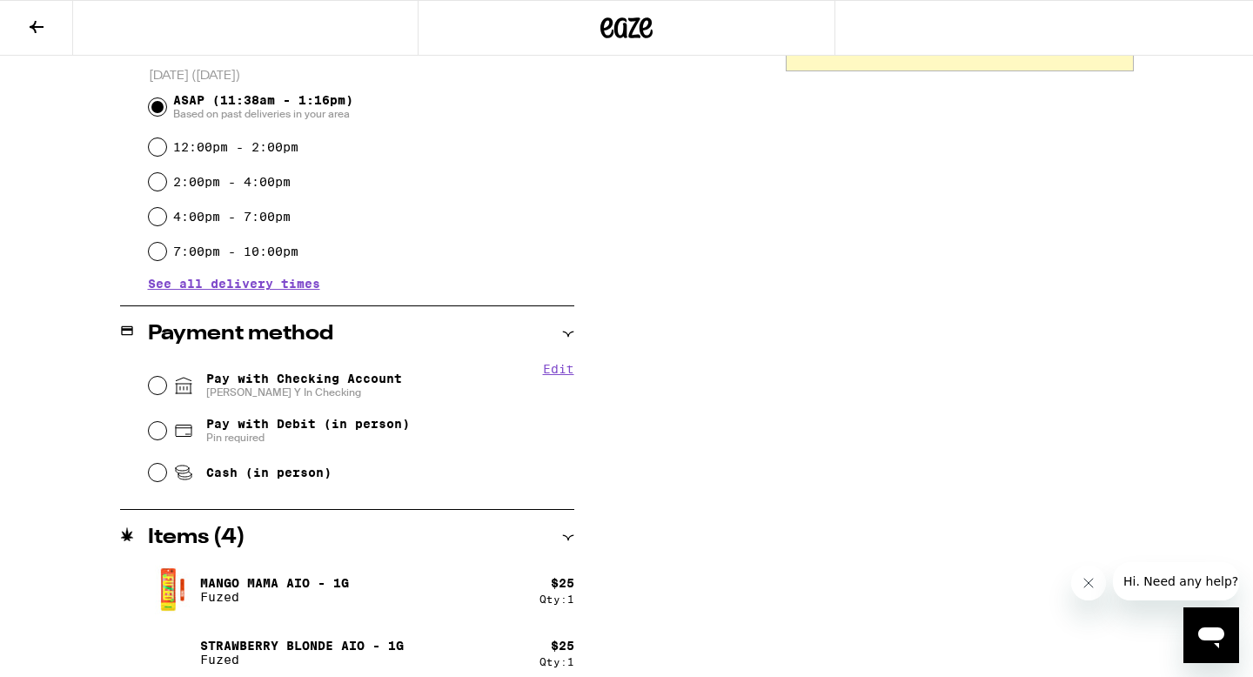
click at [232, 476] on span "Cash (in person)" at bounding box center [268, 473] width 125 height 14
click at [166, 476] on input "Cash (in person)" at bounding box center [157, 472] width 17 height 17
radio input "true"
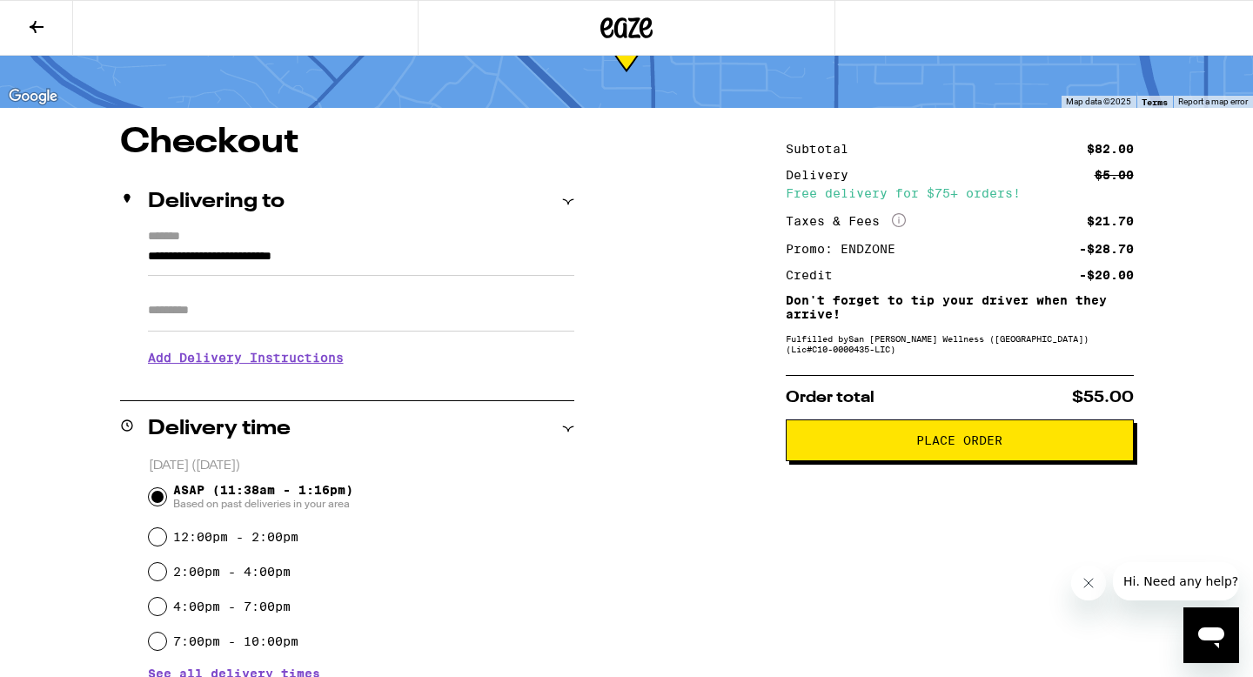
scroll to position [0, 0]
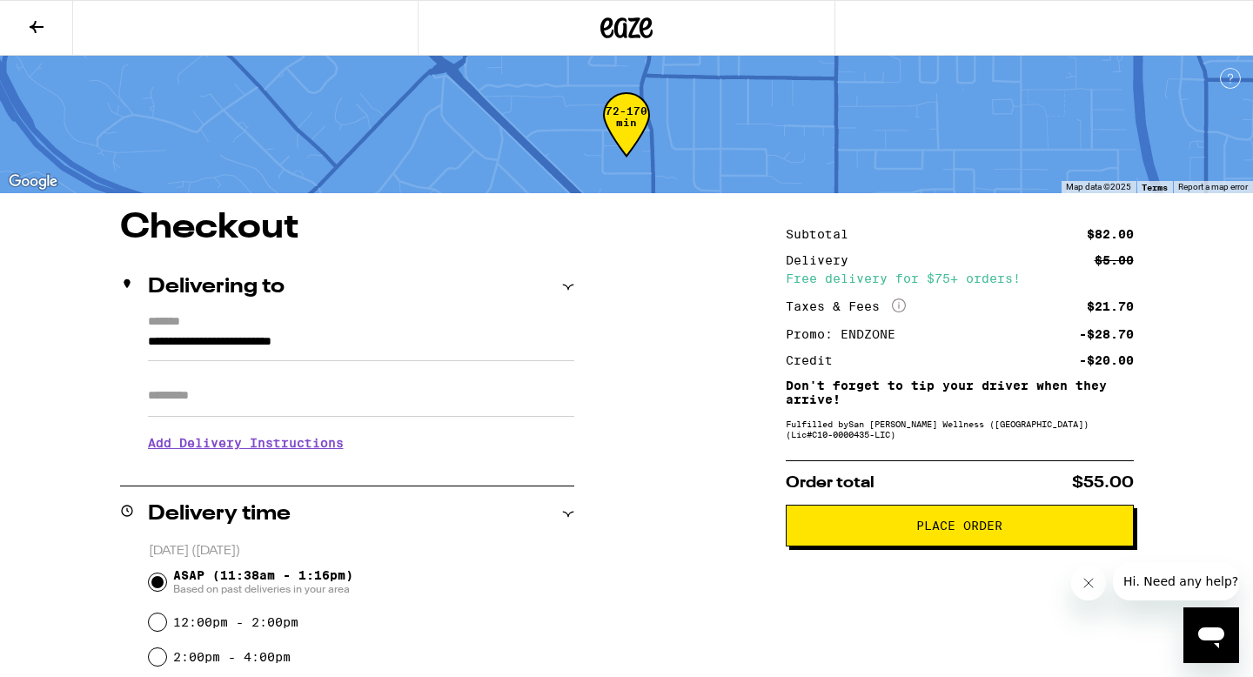
click at [852, 524] on button "Place Order" at bounding box center [960, 526] width 348 height 42
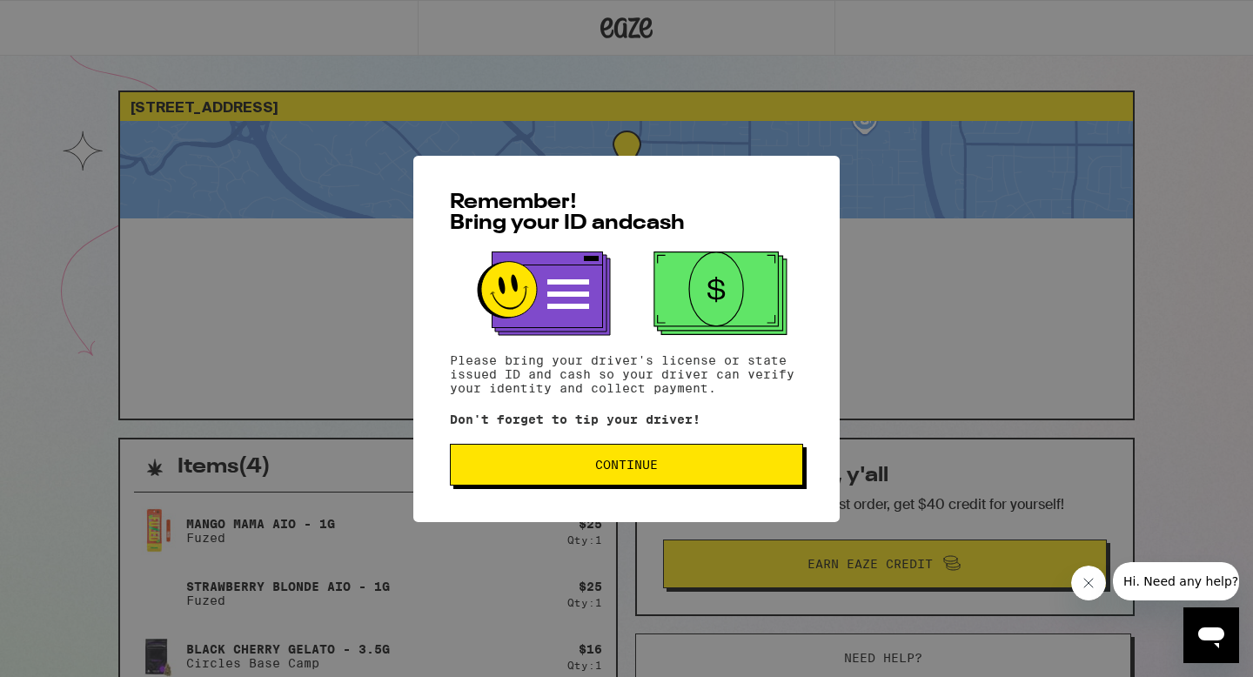
click at [699, 479] on button "Continue" at bounding box center [626, 465] width 353 height 42
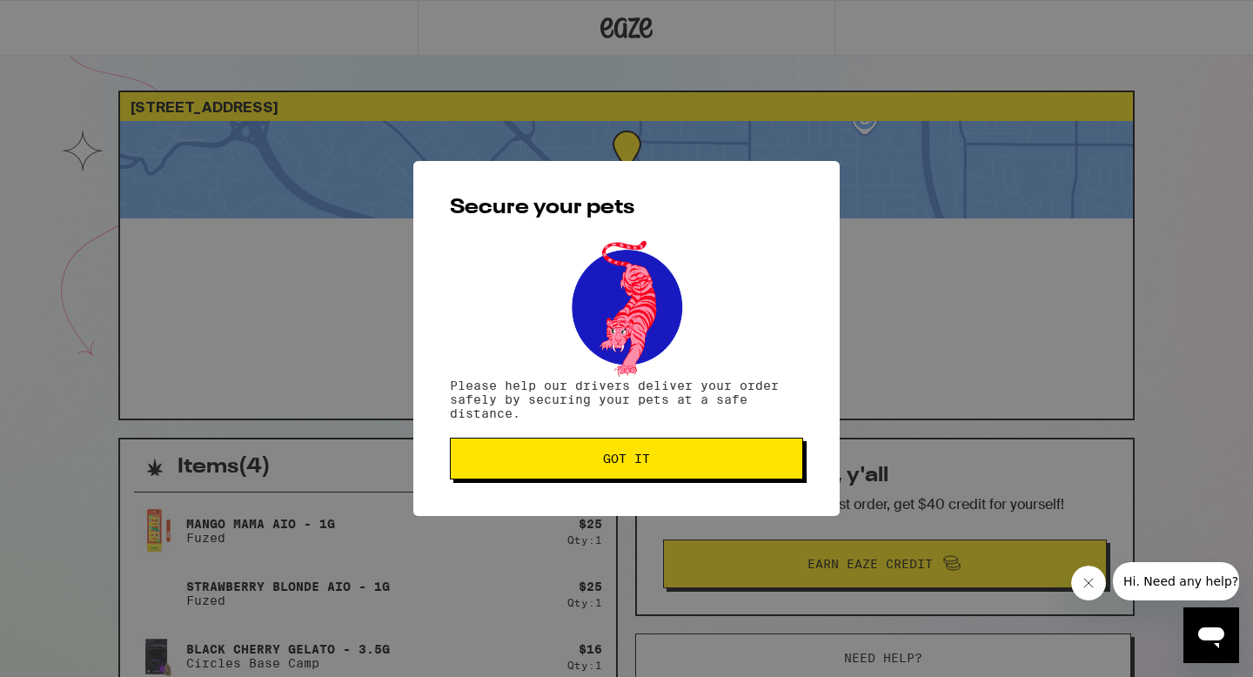
click at [684, 473] on button "Got it" at bounding box center [626, 459] width 353 height 42
